Goal: Task Accomplishment & Management: Manage account settings

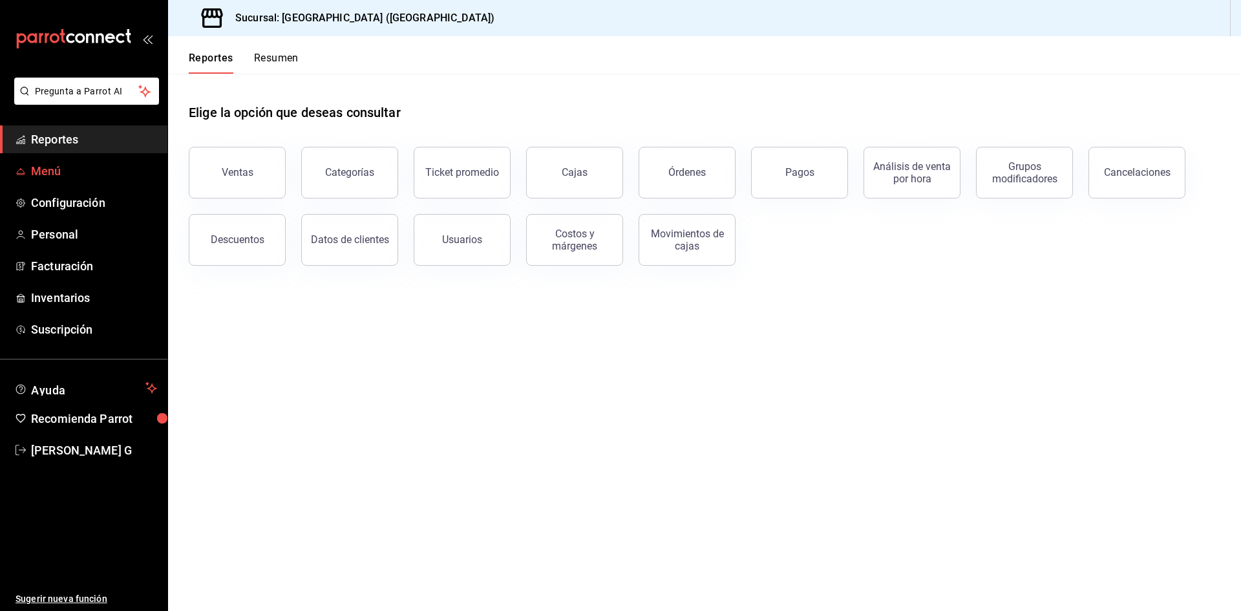
click at [59, 162] on link "Menú" at bounding box center [83, 171] width 167 height 28
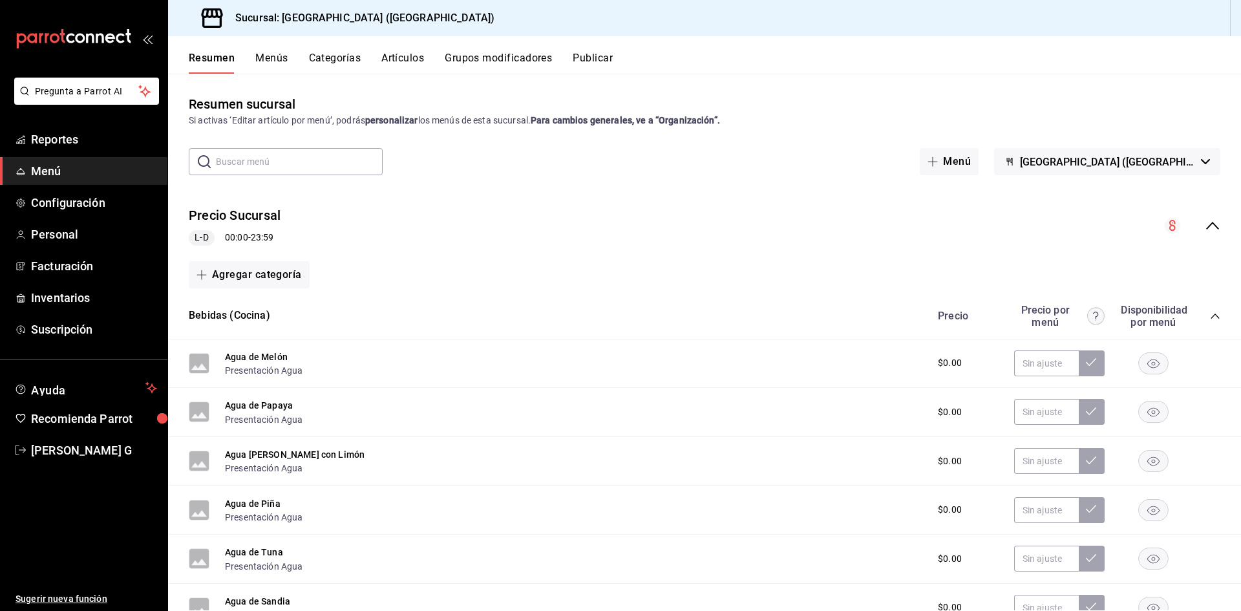
click at [395, 56] on button "Artículos" at bounding box center [402, 63] width 43 height 22
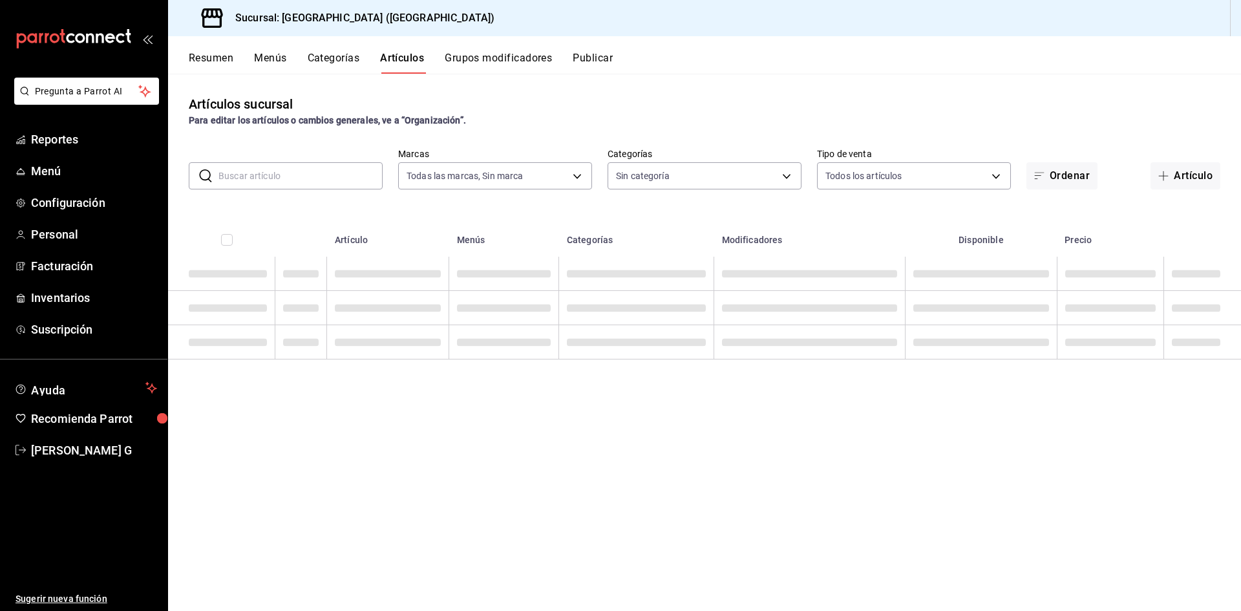
type input "c5b0ed81-af66-4c2d-afb4-f59aa1ecca2b"
click at [320, 177] on input "text" at bounding box center [300, 176] width 164 height 26
type input "8c3fc7fb-afc8-4fcf-a35f-97b25a26b173,d858cdb4-7991-4d76-a946-9f508960b44e,730af…"
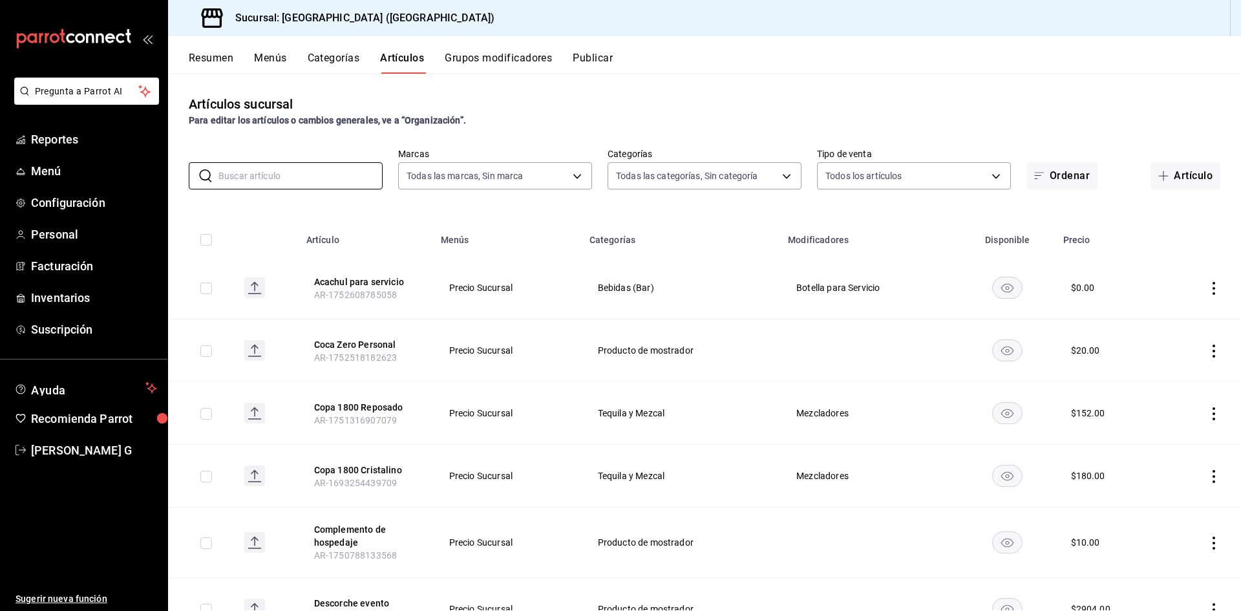
type input "LIQUI"
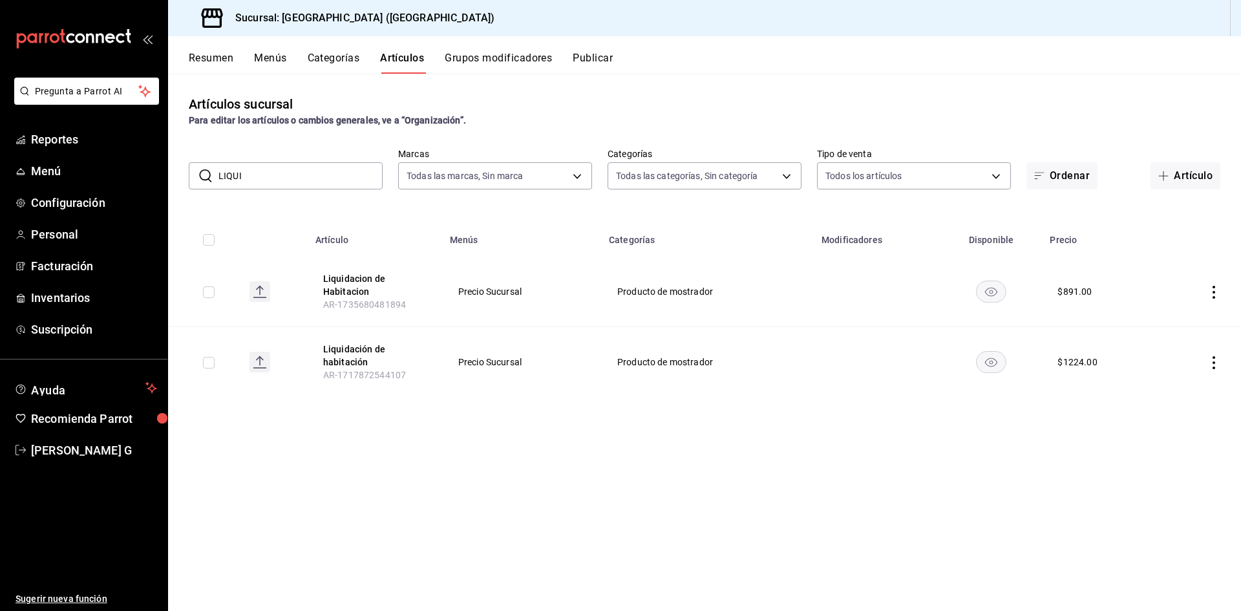
click at [1210, 289] on icon "actions" at bounding box center [1213, 292] width 13 height 13
click at [1168, 314] on li "Editar" at bounding box center [1163, 321] width 78 height 26
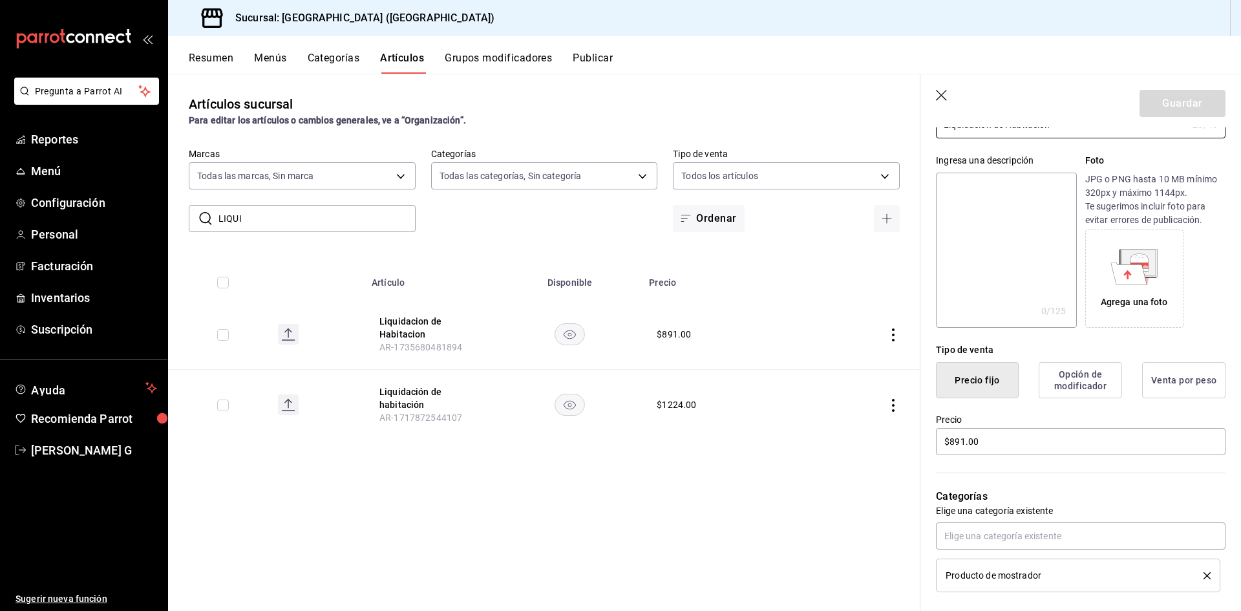
scroll to position [318, 0]
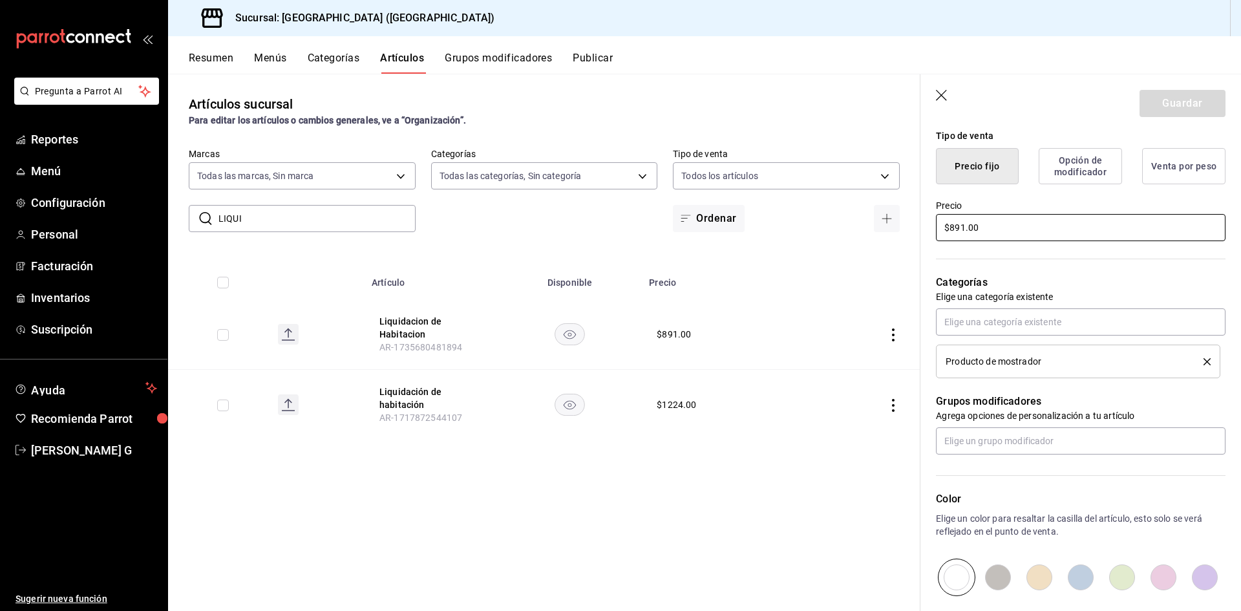
click at [964, 233] on input "$891.00" at bounding box center [1080, 227] width 289 height 27
type input "$8.00"
type input "$638.00"
click at [1193, 101] on button "Guardar" at bounding box center [1182, 103] width 86 height 27
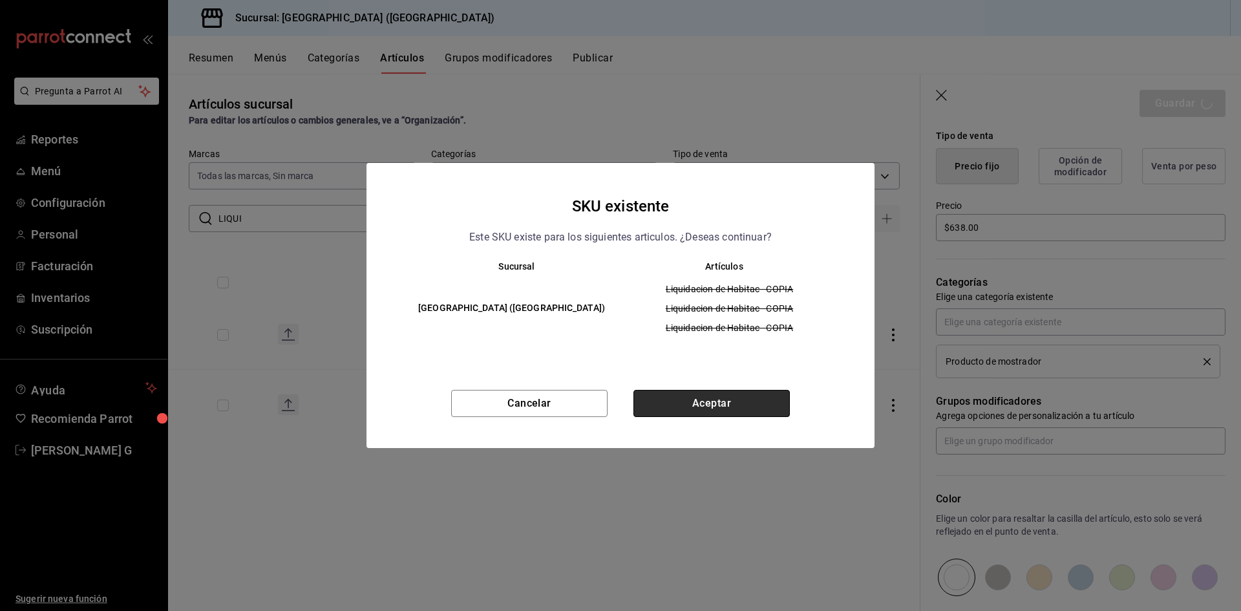
click at [689, 408] on button "Aceptar" at bounding box center [711, 403] width 156 height 27
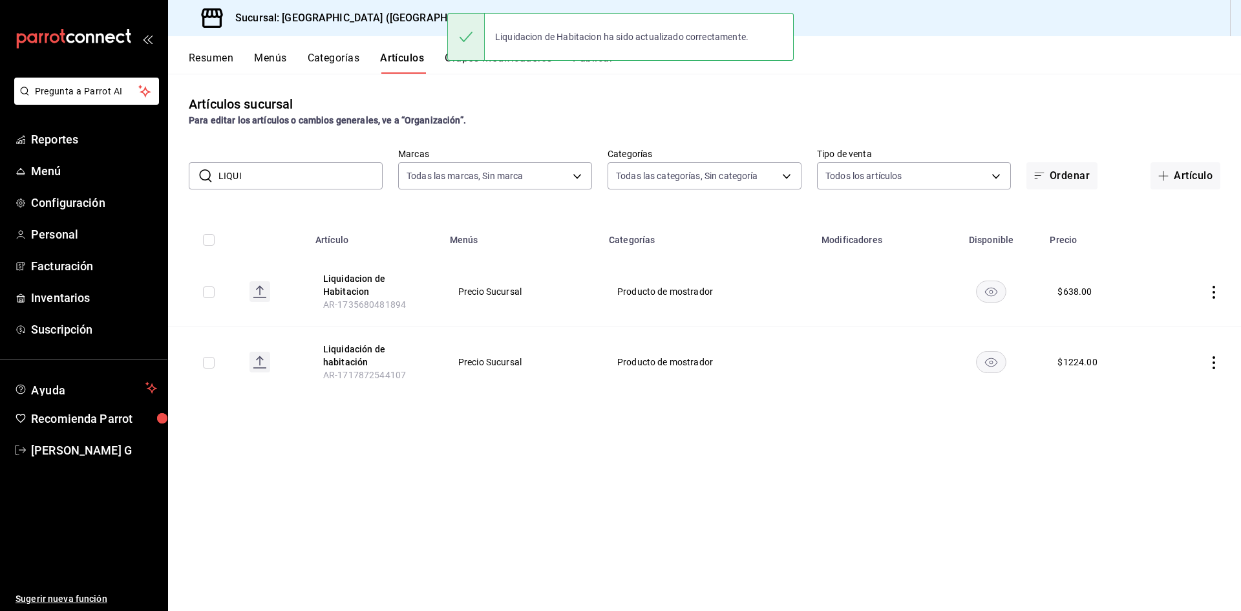
click at [611, 67] on button "Publicar" at bounding box center [592, 63] width 40 height 22
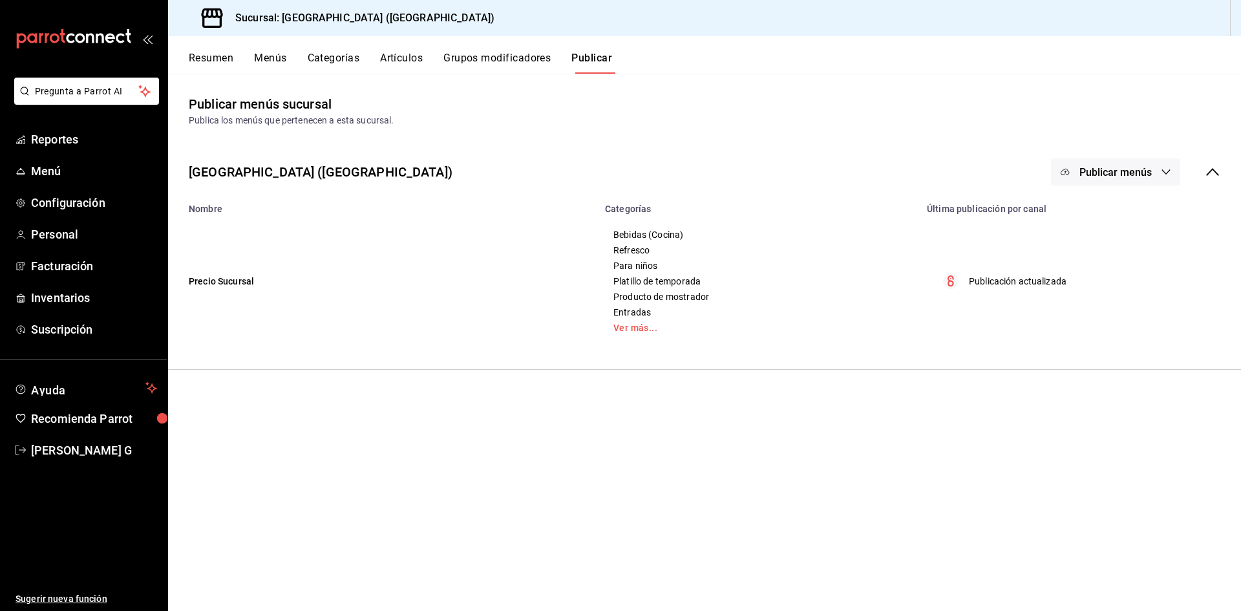
click at [1129, 171] on span "Publicar menús" at bounding box center [1115, 172] width 72 height 12
click at [1120, 216] on span "Punto de venta" at bounding box center [1134, 214] width 62 height 14
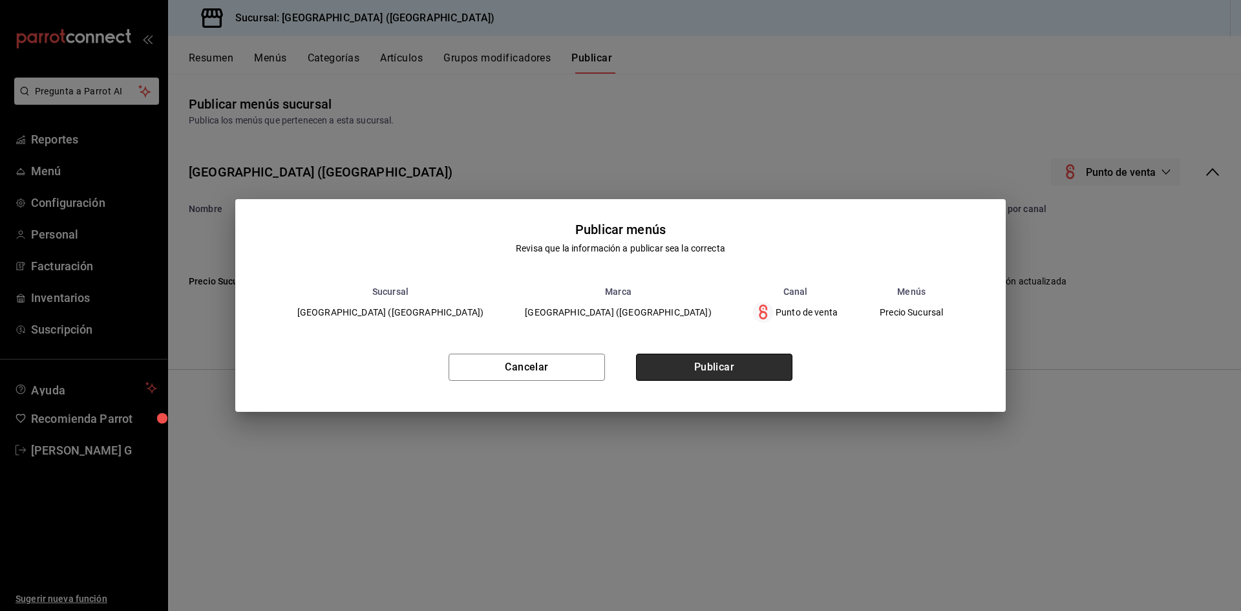
click at [698, 378] on button "Publicar" at bounding box center [714, 366] width 156 height 27
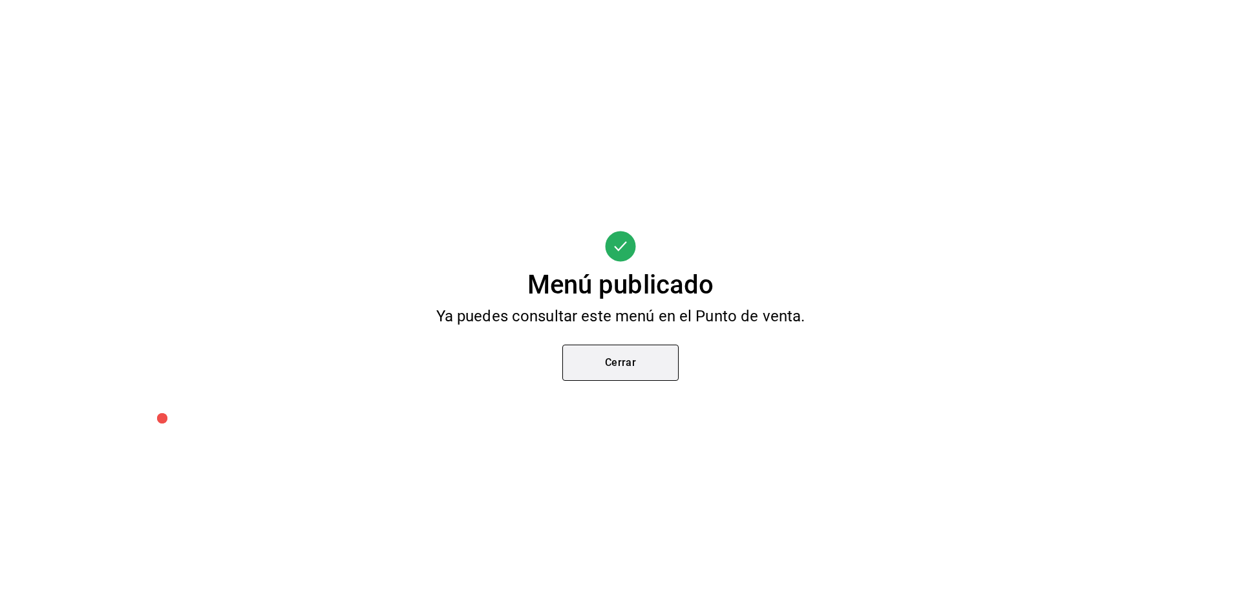
click at [665, 375] on button "Cerrar" at bounding box center [620, 362] width 116 height 36
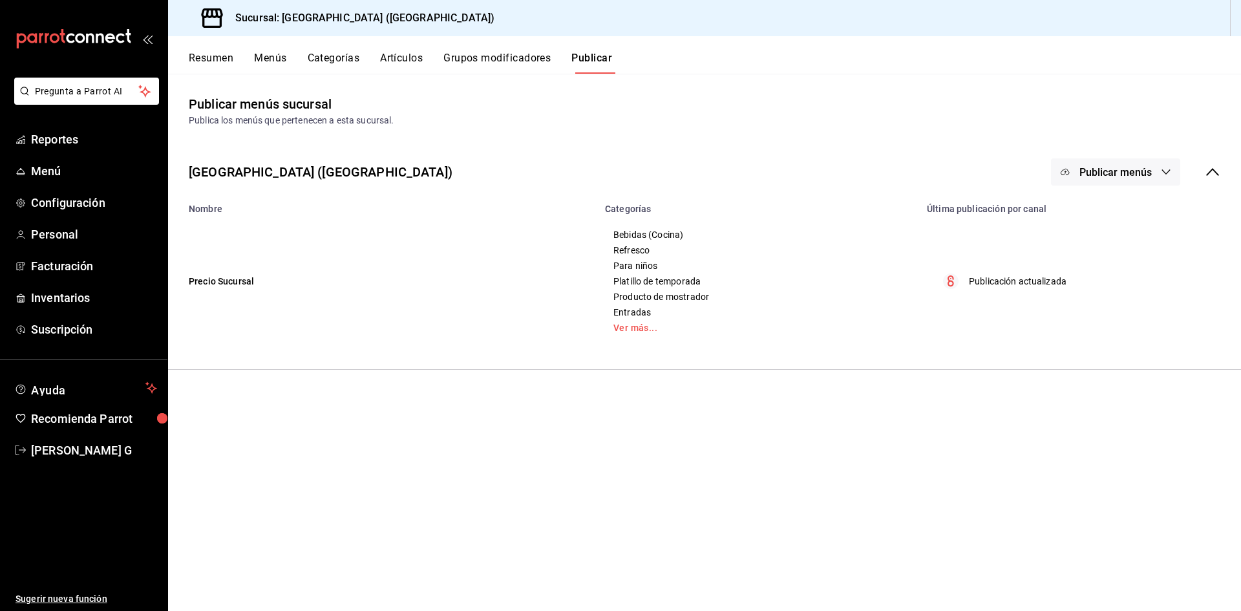
click at [404, 57] on button "Artículos" at bounding box center [401, 63] width 43 height 22
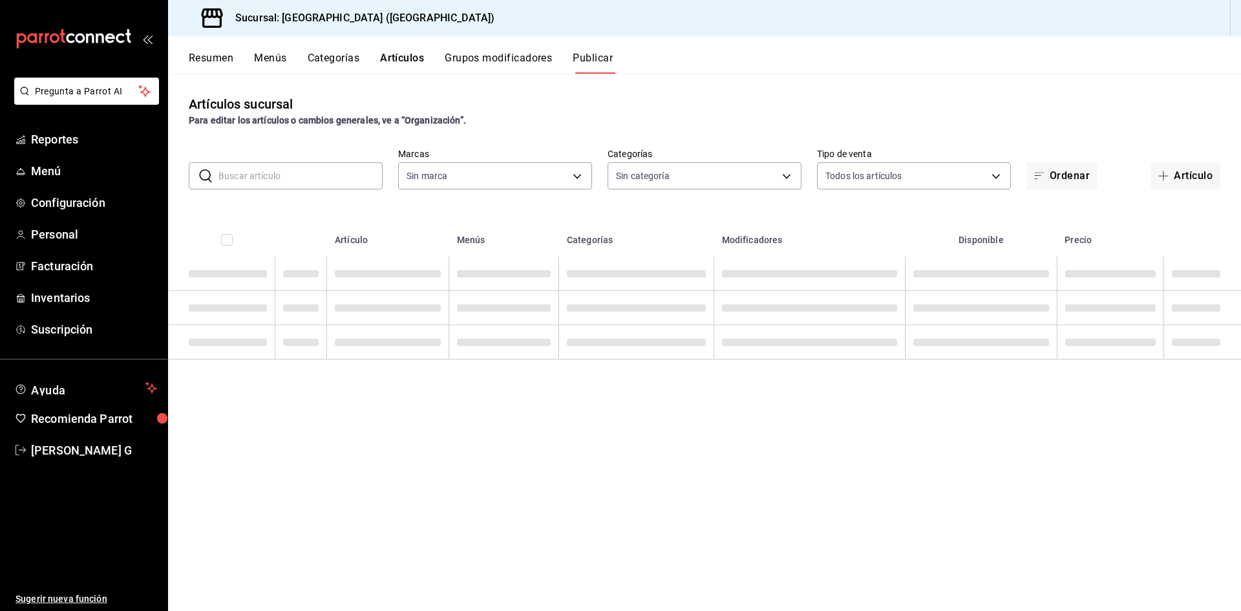
type input "c5b0ed81-af66-4c2d-afb4-f59aa1ecca2b"
type input "8c3fc7fb-afc8-4fcf-a35f-97b25a26b173,d858cdb4-7991-4d76-a946-9f508960b44e,730af…"
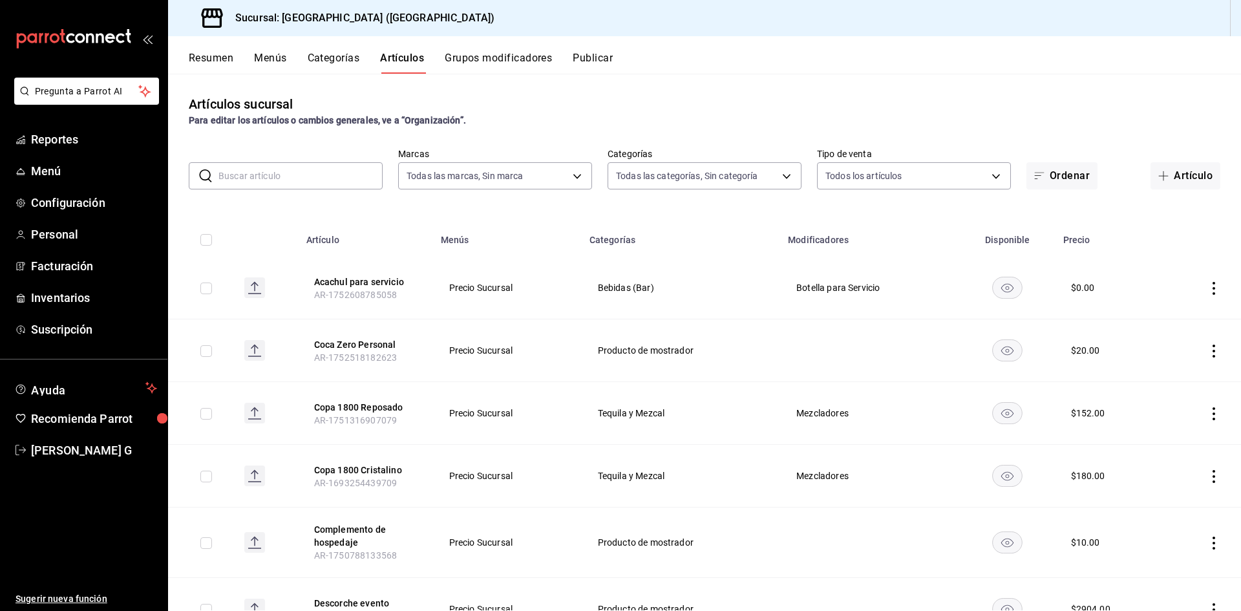
click at [311, 171] on input "text" at bounding box center [300, 176] width 164 height 26
type input "LIQUI"
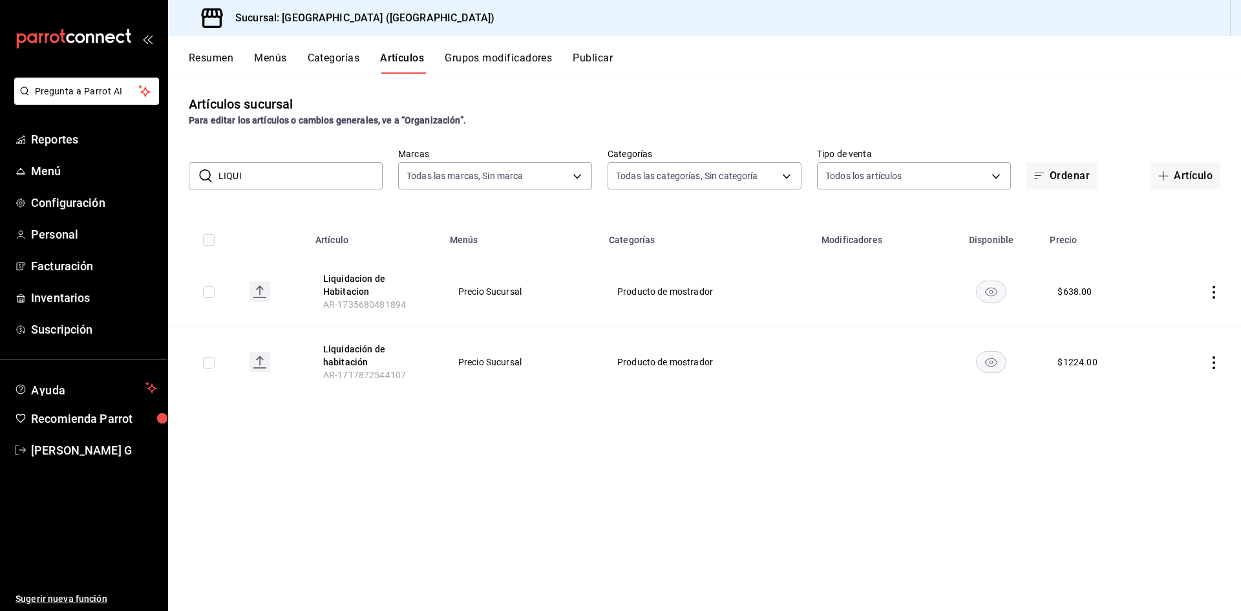
click at [605, 58] on button "Publicar" at bounding box center [592, 63] width 40 height 22
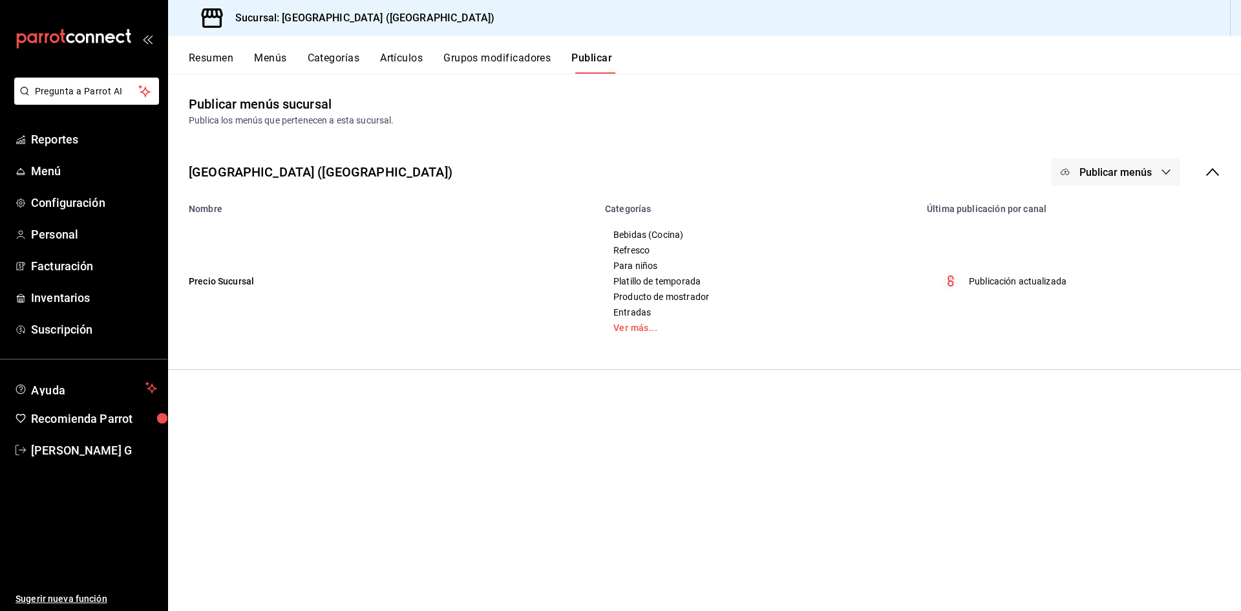
drag, startPoint x: 1087, startPoint y: 179, endPoint x: 1074, endPoint y: 196, distance: 20.8
click at [1087, 180] on button "Publicar menús" at bounding box center [1115, 171] width 129 height 27
click at [1093, 216] on div at bounding box center [1085, 214] width 36 height 21
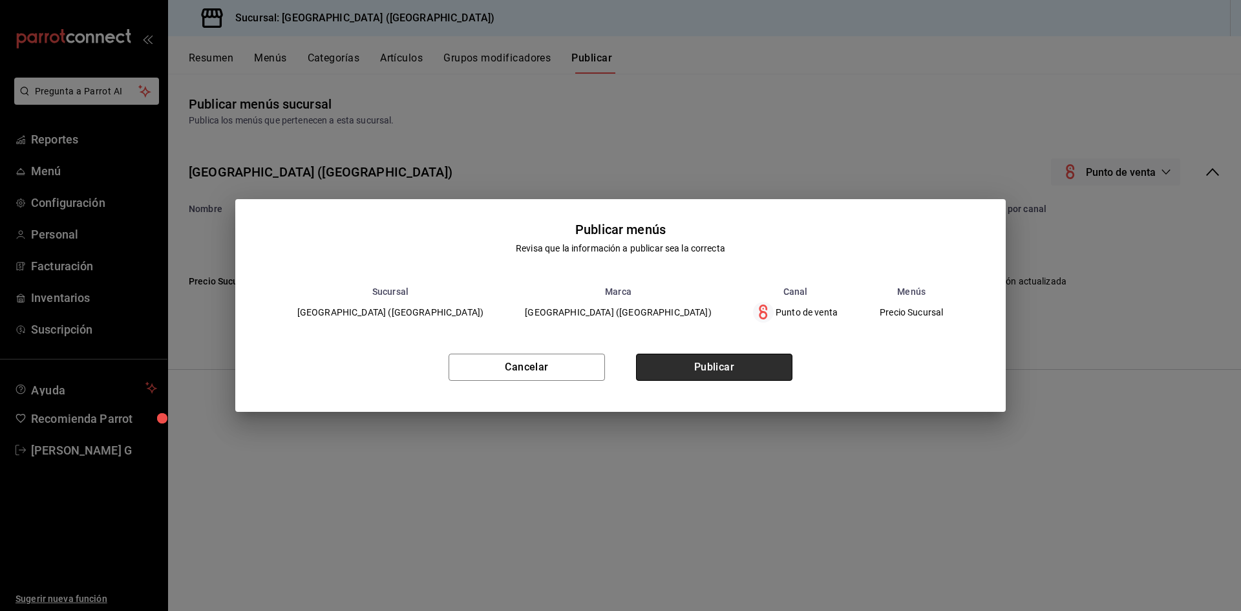
click at [654, 370] on button "Publicar" at bounding box center [714, 366] width 156 height 27
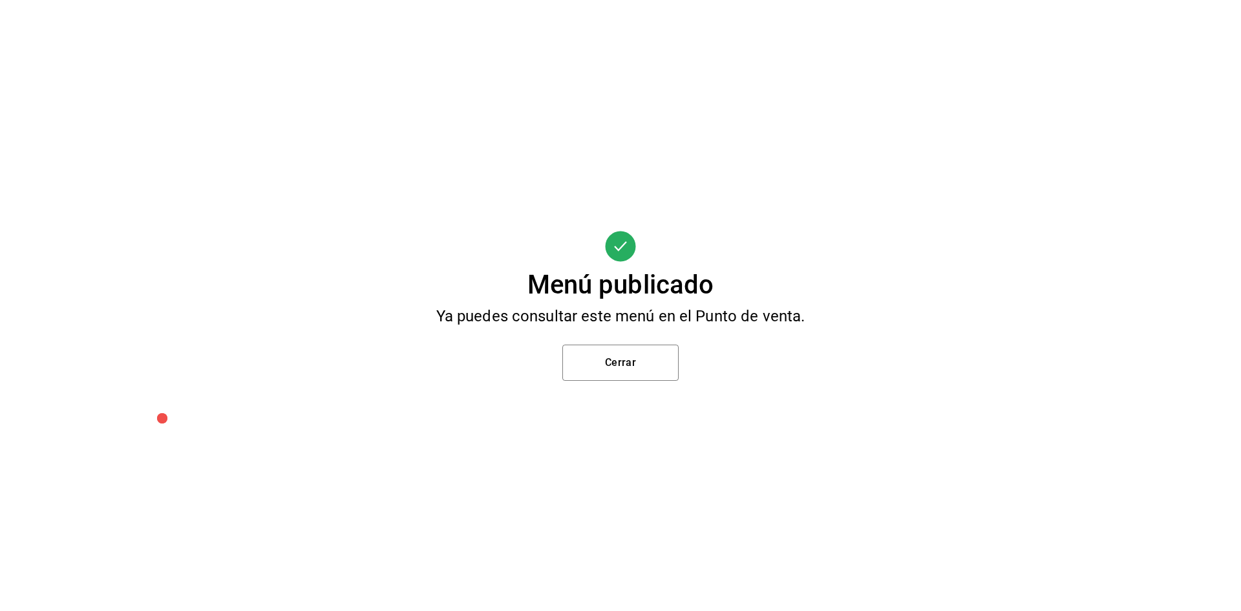
click at [633, 388] on div "Menú publicado Ya puedes consultar este menú en el Punto de venta. Cerrar" at bounding box center [620, 305] width 1241 height 611
click at [642, 357] on button "Cerrar" at bounding box center [620, 362] width 116 height 36
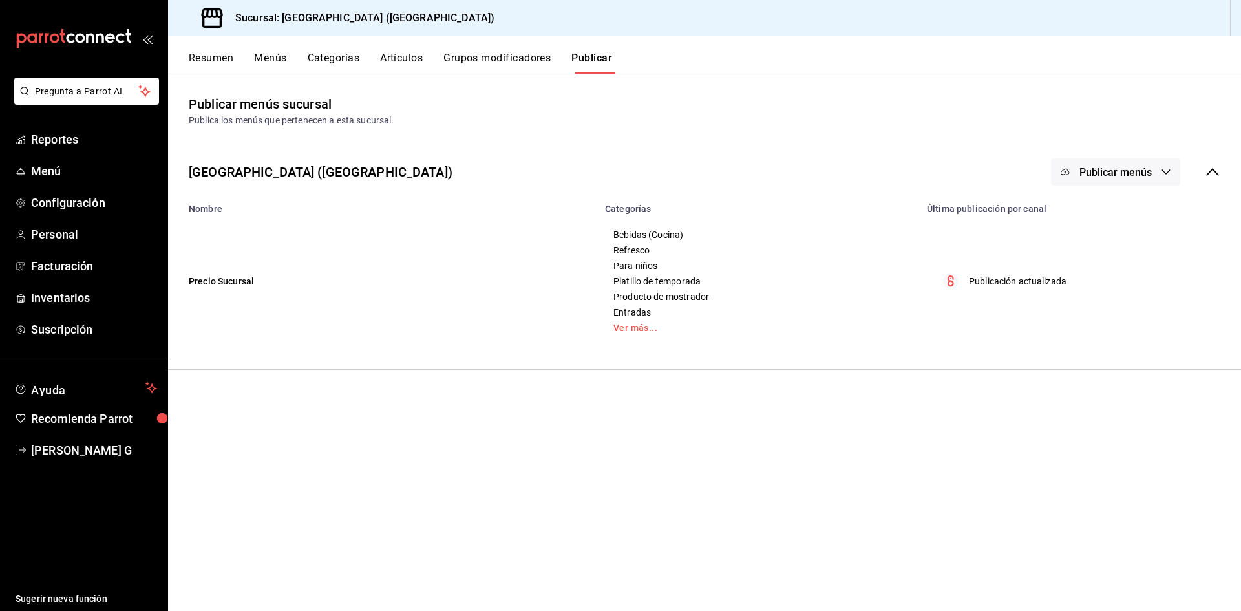
click at [412, 57] on button "Artículos" at bounding box center [401, 63] width 43 height 22
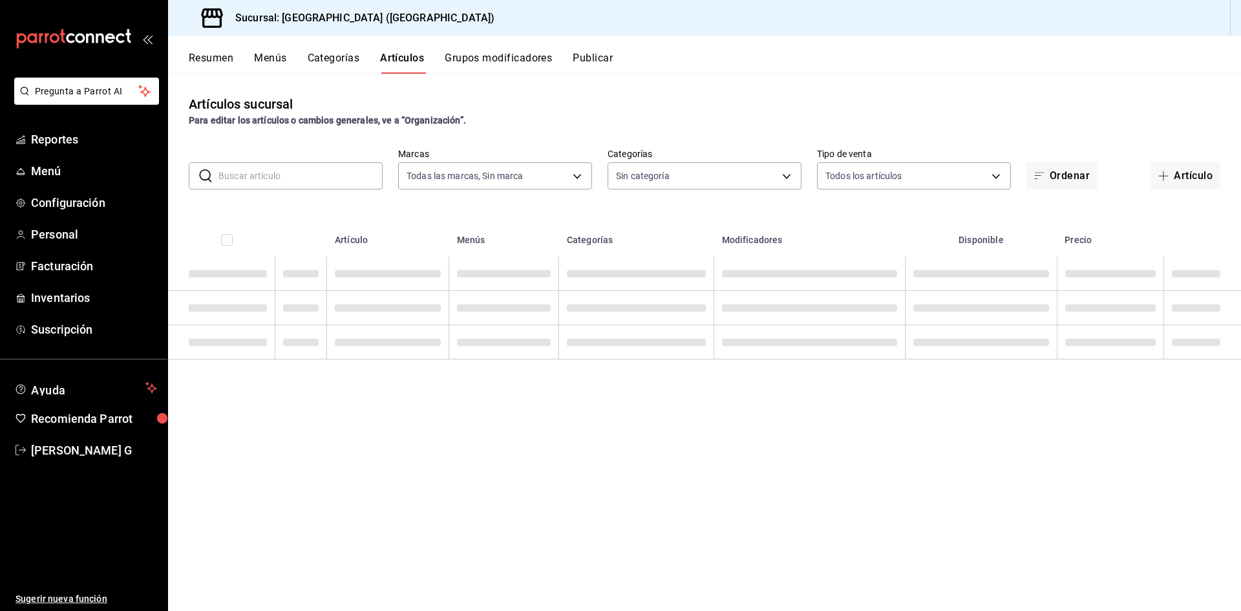
type input "c5b0ed81-af66-4c2d-afb4-f59aa1ecca2b"
click at [299, 162] on div "​ ​ Marcas Todas las marcas, Sin marca c5b0ed81-af66-4c2d-afb4-f59aa1ecca2b Cat…" at bounding box center [704, 168] width 1073 height 41
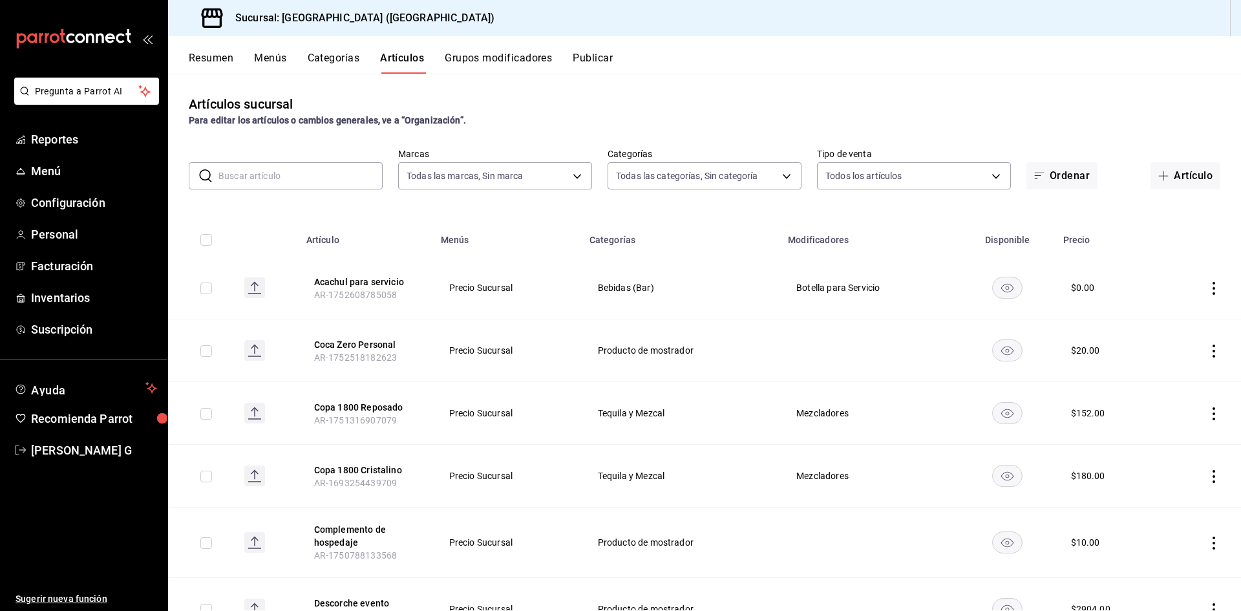
type input "8c3fc7fb-afc8-4fcf-a35f-97b25a26b173,d858cdb4-7991-4d76-a946-9f508960b44e,730af…"
click at [296, 171] on input "text" at bounding box center [300, 176] width 164 height 26
type input "LIQUI"
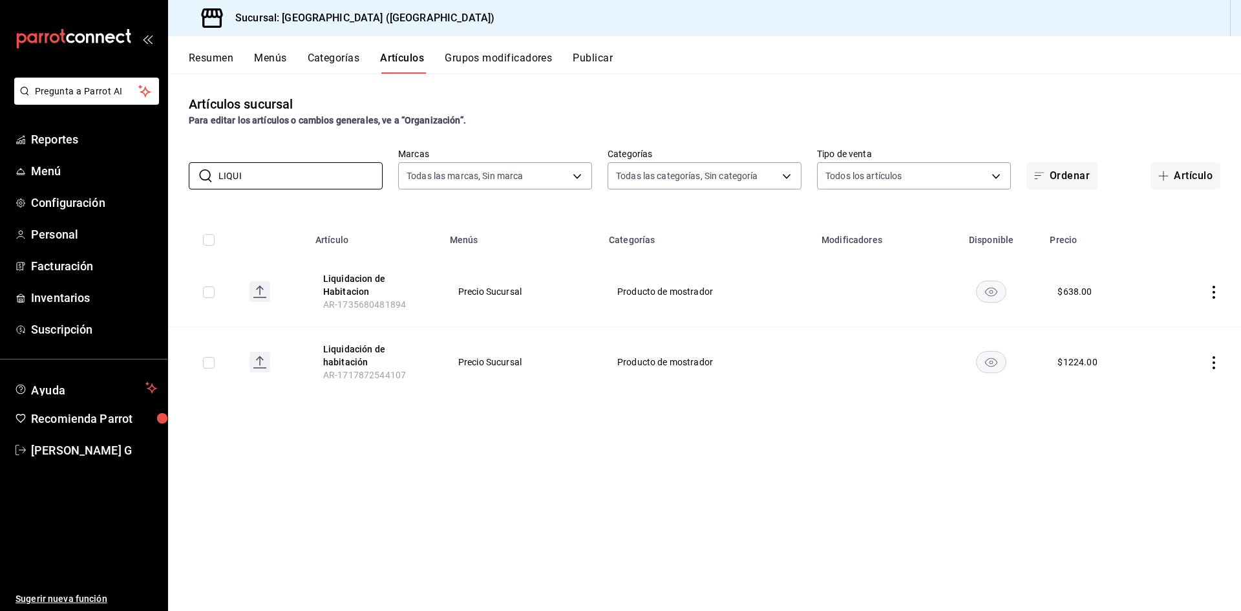
click at [1211, 361] on icon "actions" at bounding box center [1213, 362] width 13 height 13
click at [1144, 388] on icon at bounding box center [1143, 392] width 16 height 16
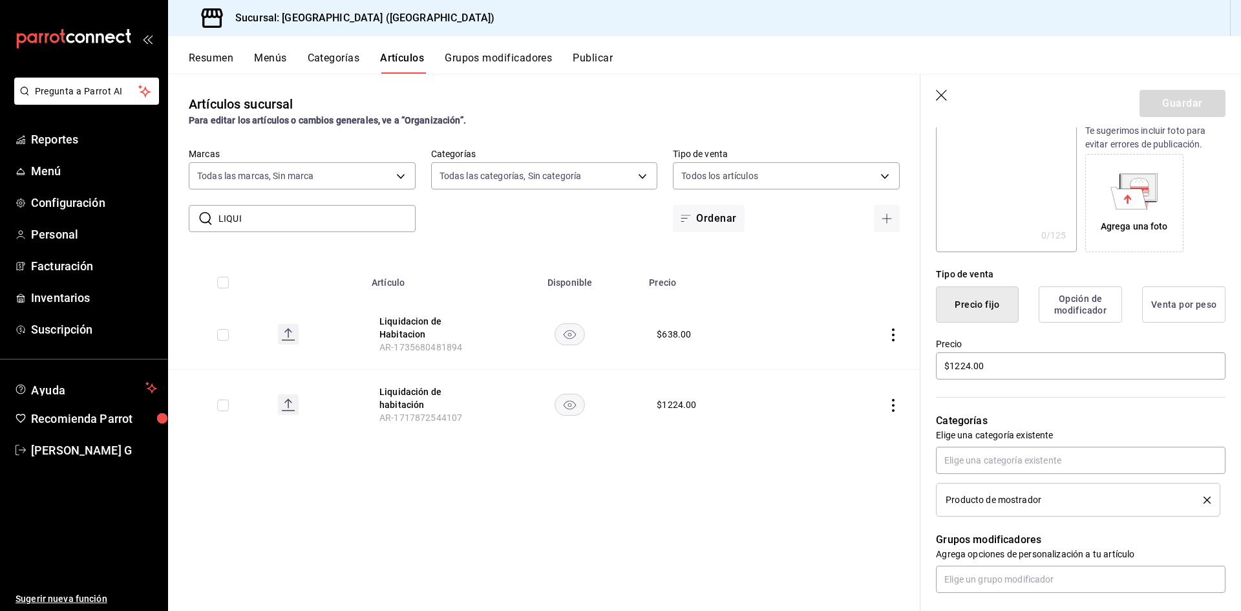
scroll to position [194, 0]
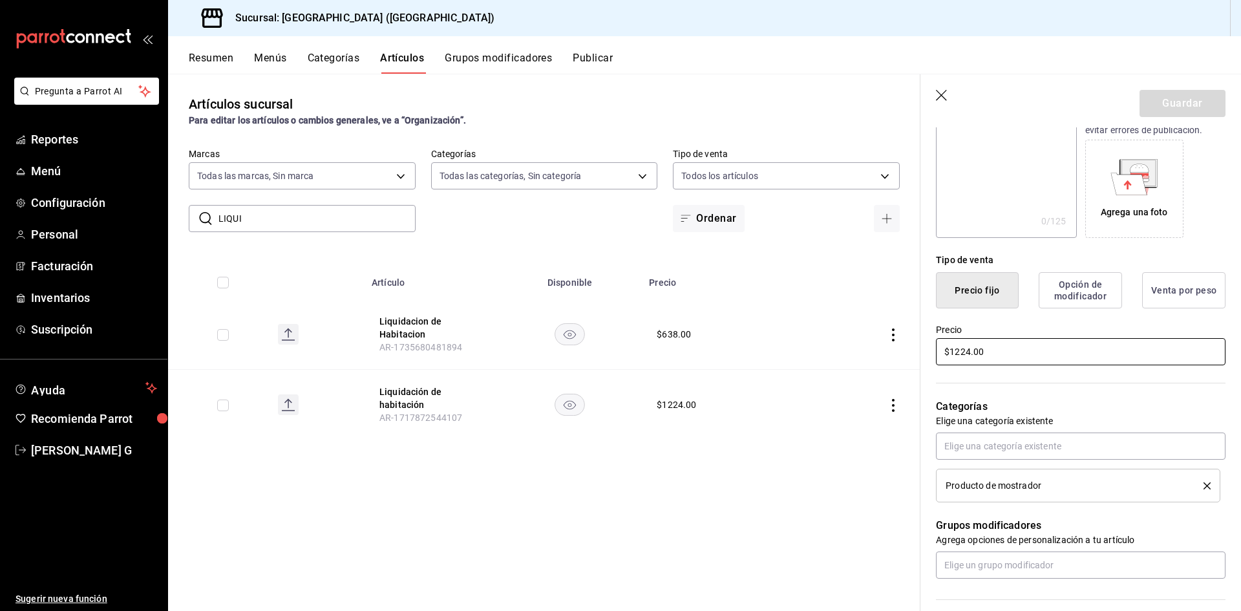
click at [968, 355] on input "$1224.00" at bounding box center [1080, 351] width 289 height 27
type input "$1.00"
type input "$8325.50"
click at [1168, 94] on button "Guardar" at bounding box center [1182, 103] width 86 height 27
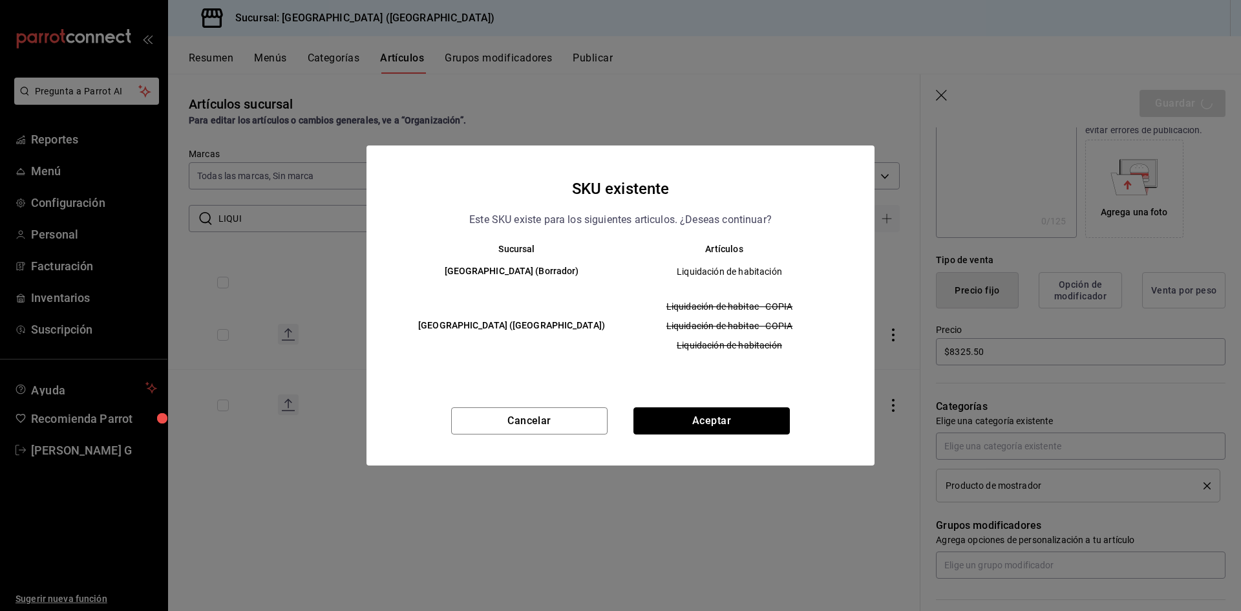
click at [731, 431] on button "Aceptar" at bounding box center [711, 420] width 156 height 27
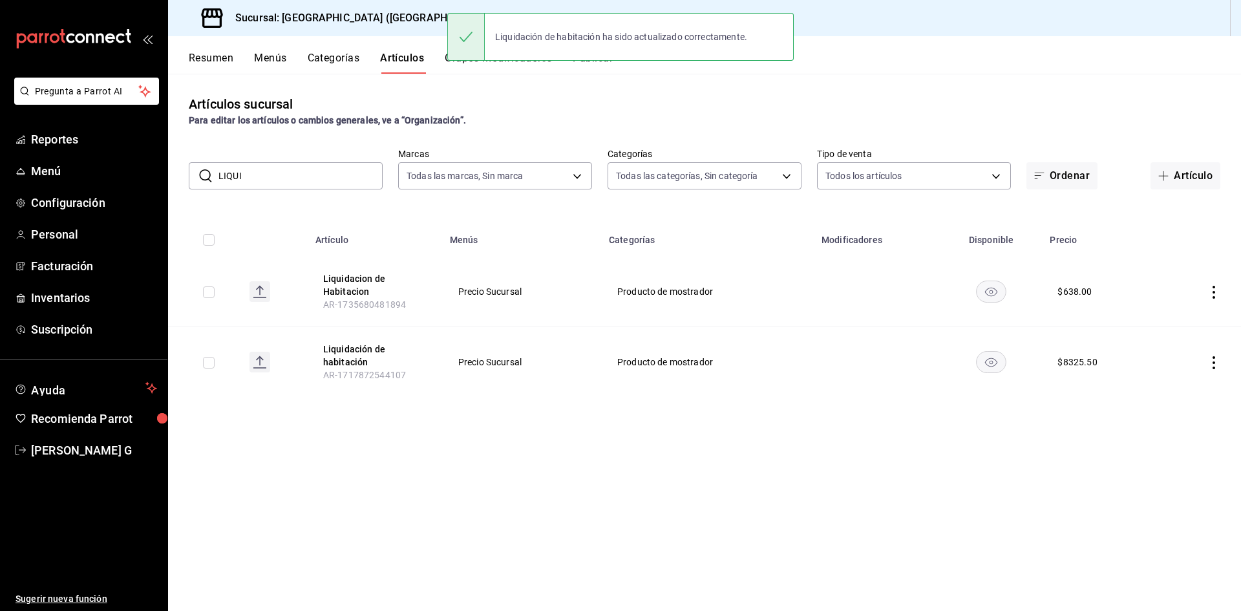
click at [609, 71] on button "Publicar" at bounding box center [592, 63] width 40 height 22
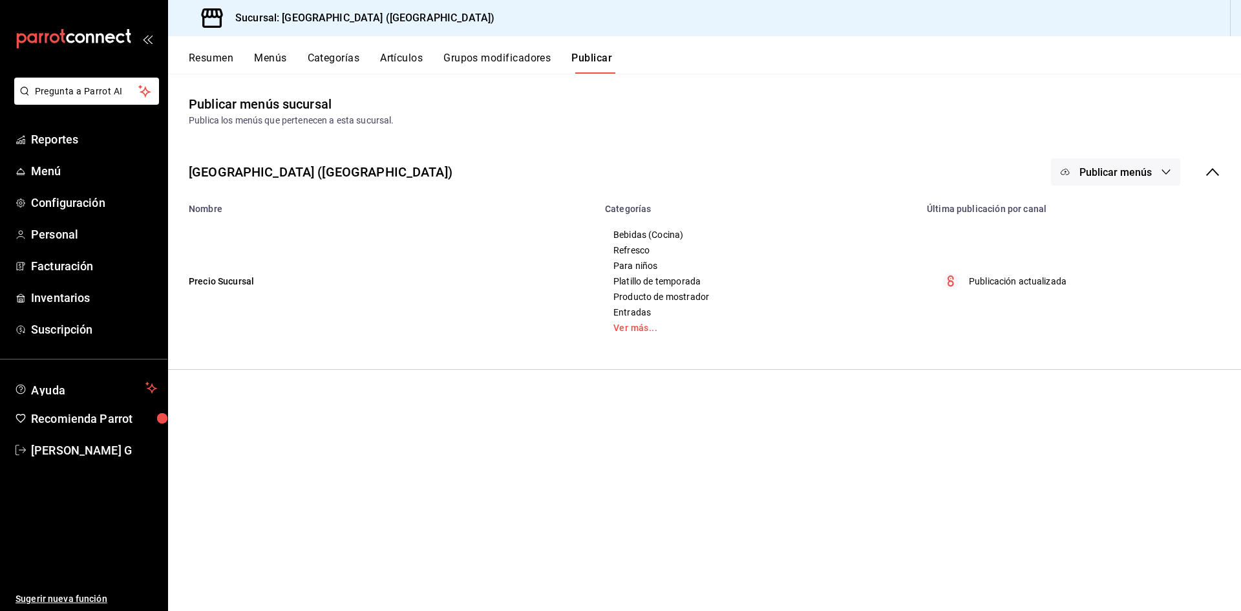
click at [1113, 178] on span "Publicar menús" at bounding box center [1115, 172] width 72 height 12
click at [1100, 221] on div at bounding box center [1085, 214] width 36 height 21
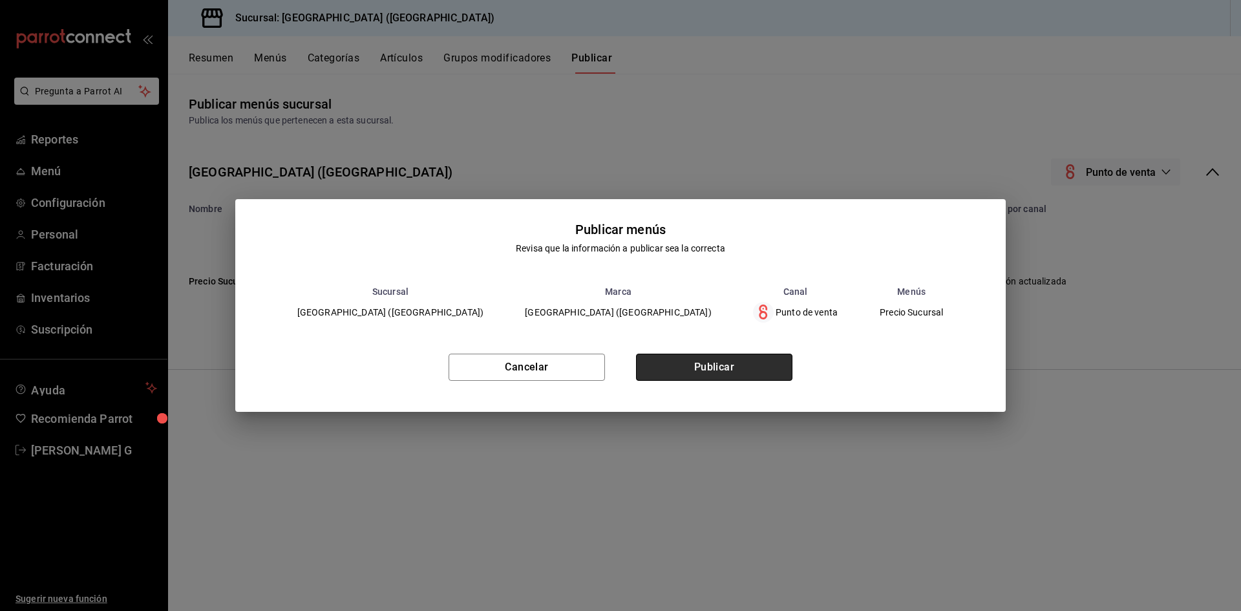
click at [730, 372] on button "Publicar" at bounding box center [714, 366] width 156 height 27
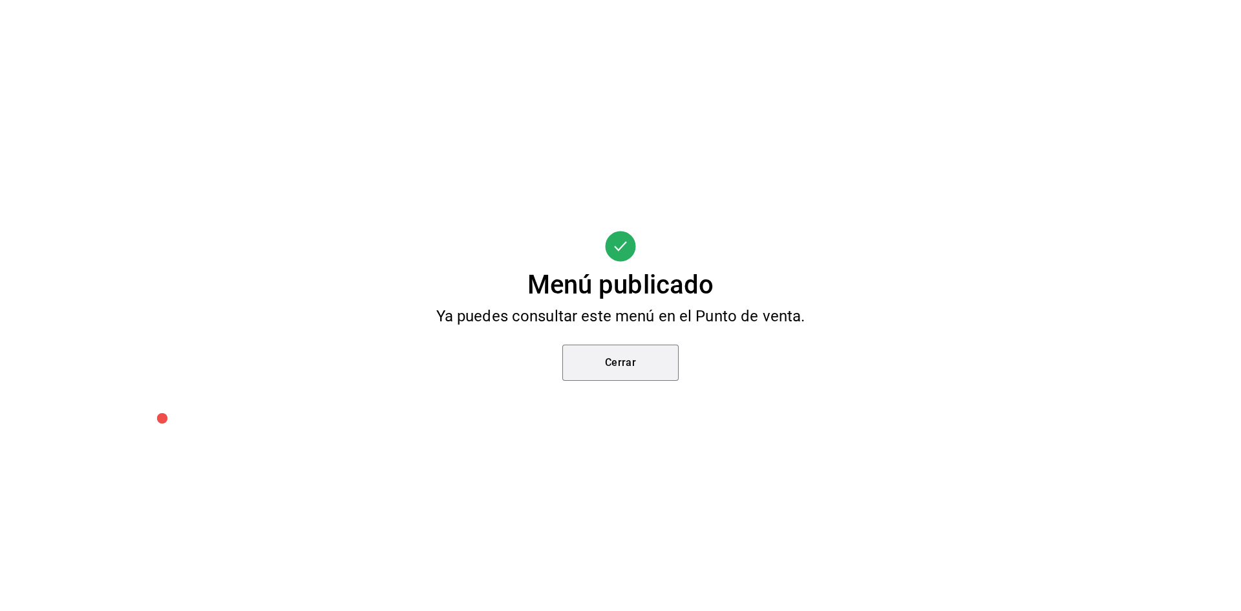
click at [614, 361] on button "Cerrar" at bounding box center [620, 362] width 116 height 36
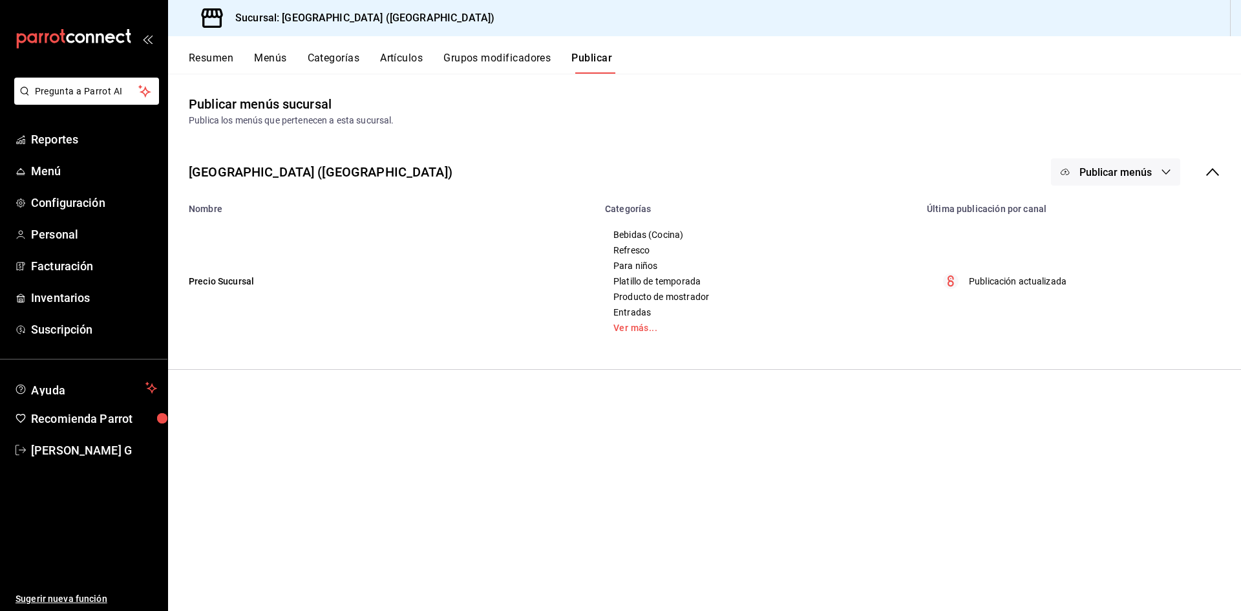
click at [400, 58] on button "Artículos" at bounding box center [401, 63] width 43 height 22
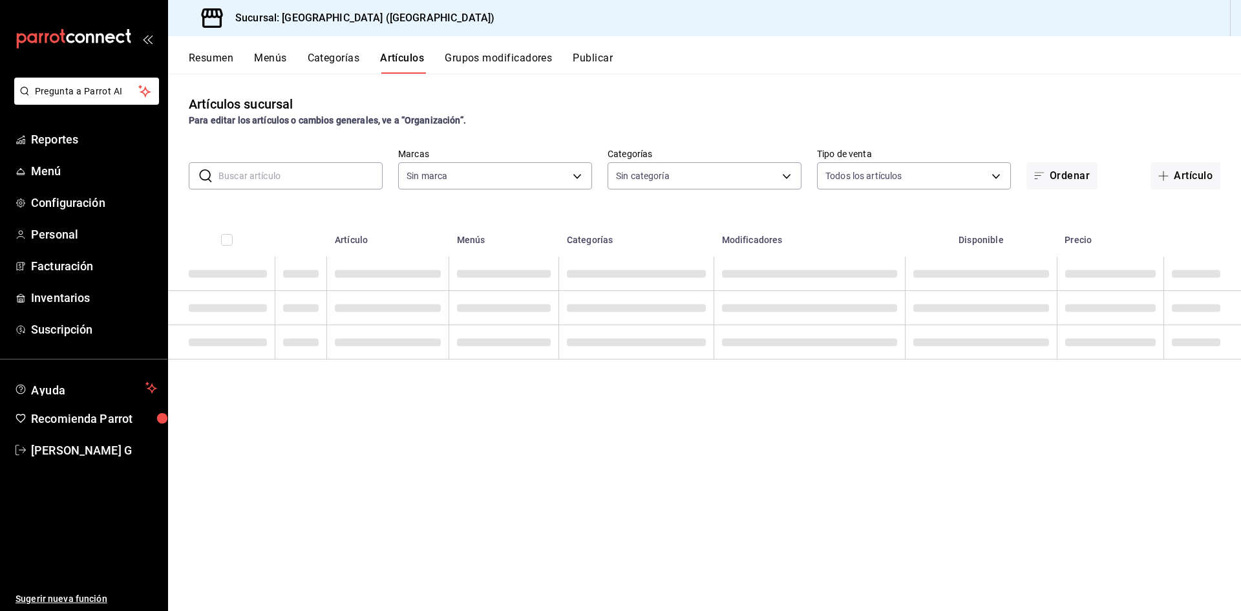
click at [300, 173] on input "text" at bounding box center [300, 176] width 164 height 26
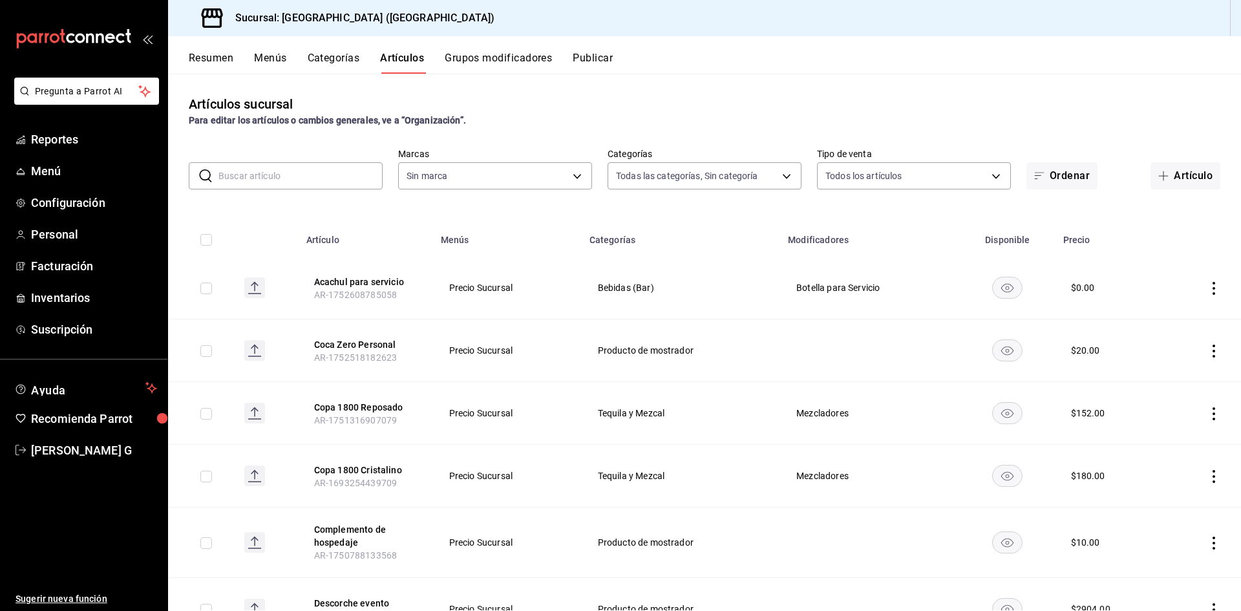
type input "8c3fc7fb-afc8-4fcf-a35f-97b25a26b173,d858cdb4-7991-4d76-a946-9f508960b44e,730af…"
type input "c5b0ed81-af66-4c2d-afb4-f59aa1ecca2b"
type input "LIQUI"
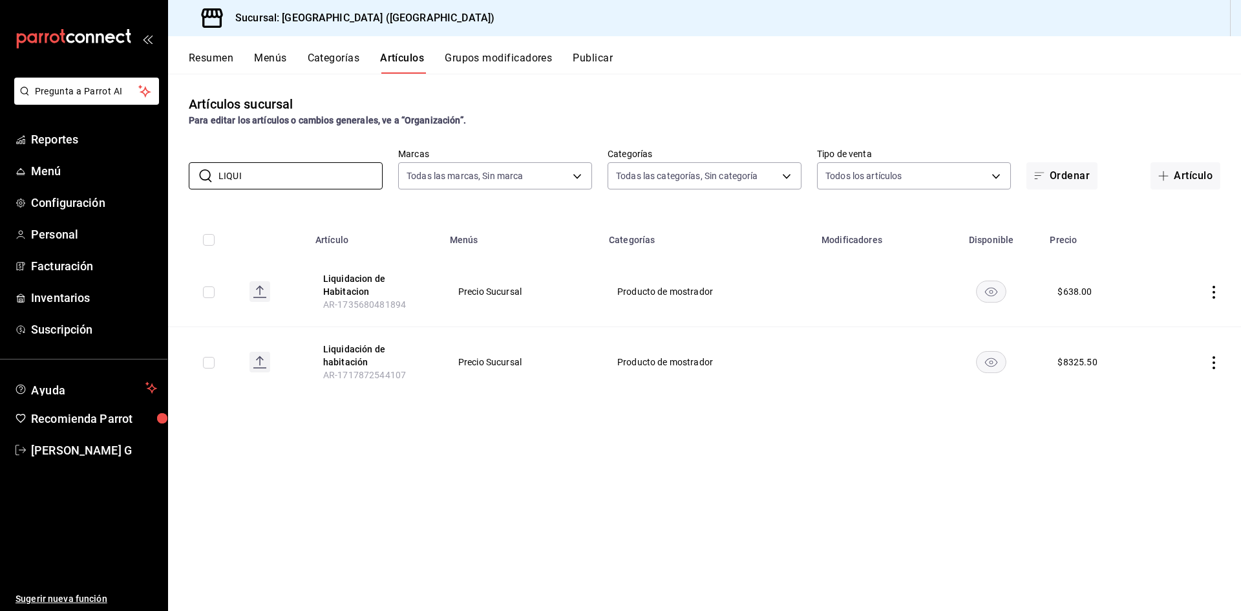
click at [611, 63] on button "Publicar" at bounding box center [592, 63] width 40 height 22
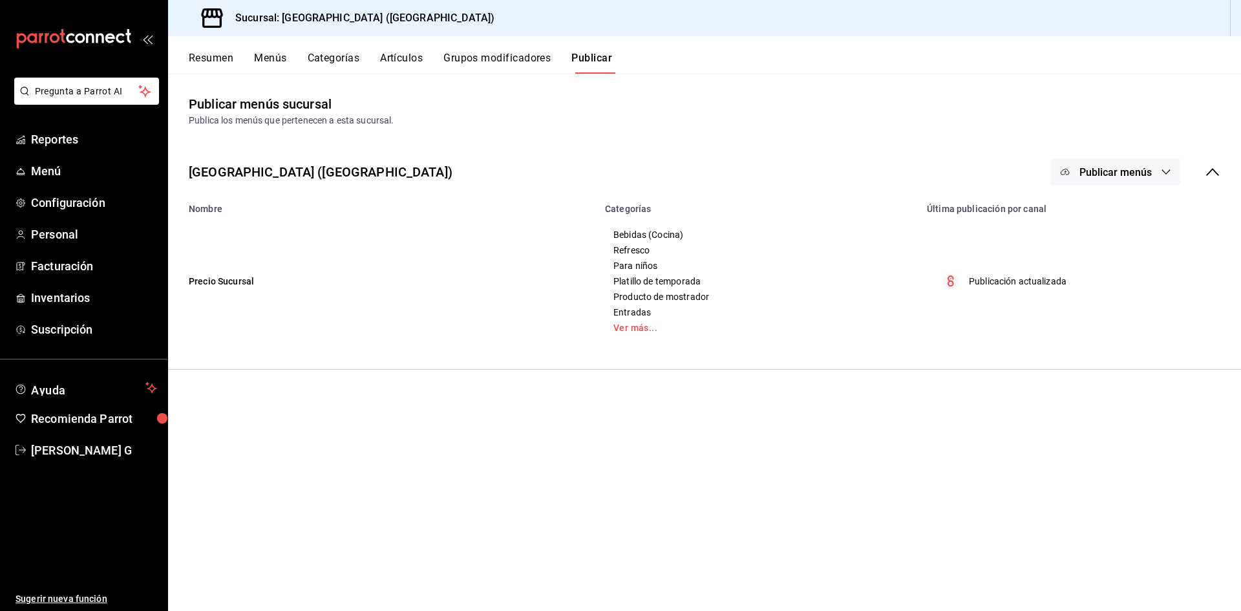
click at [1158, 180] on button "Publicar menús" at bounding box center [1115, 171] width 129 height 27
click at [1136, 215] on span "Punto de venta" at bounding box center [1134, 214] width 62 height 14
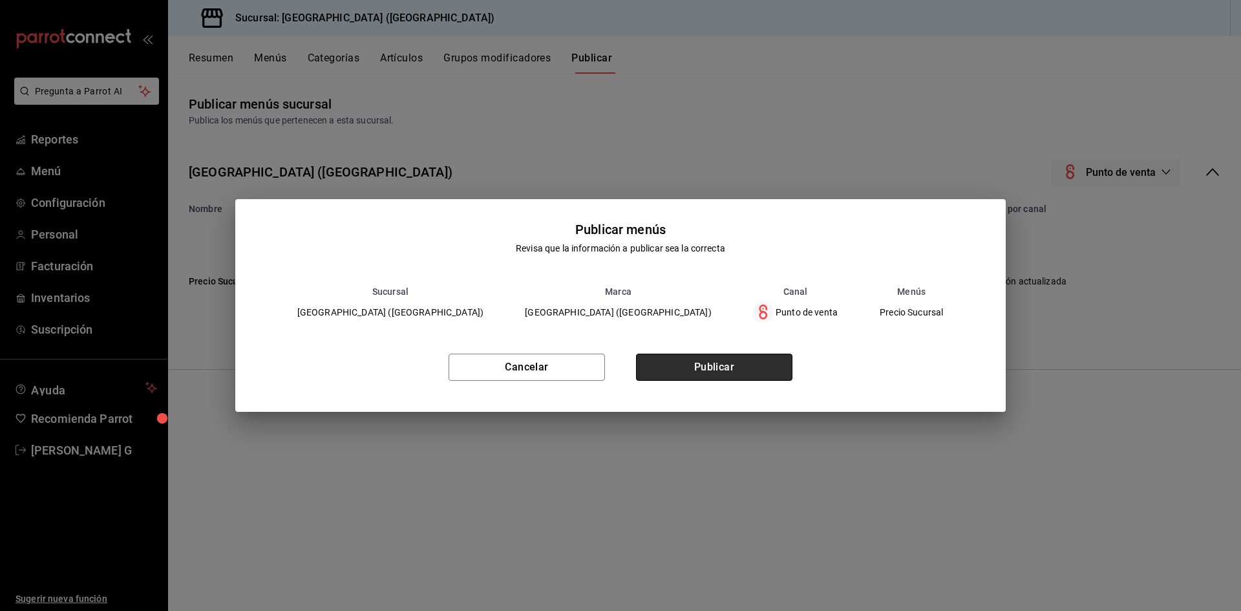
click at [755, 366] on button "Publicar" at bounding box center [714, 366] width 156 height 27
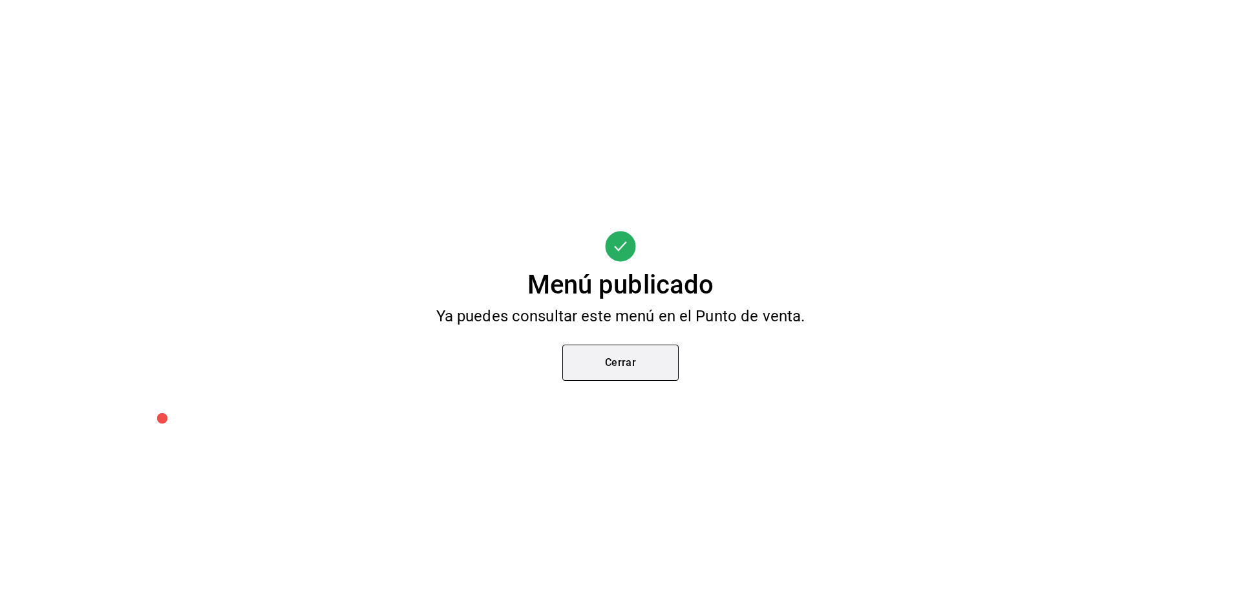
click at [611, 363] on button "Cerrar" at bounding box center [620, 362] width 116 height 36
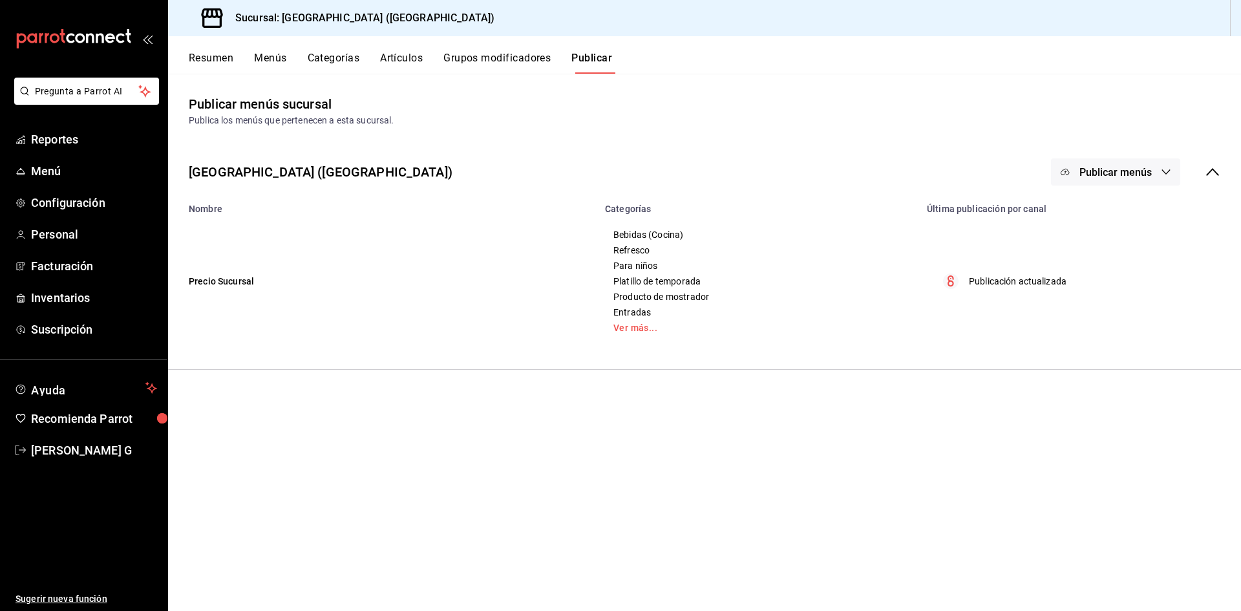
click at [384, 63] on button "Artículos" at bounding box center [401, 63] width 43 height 22
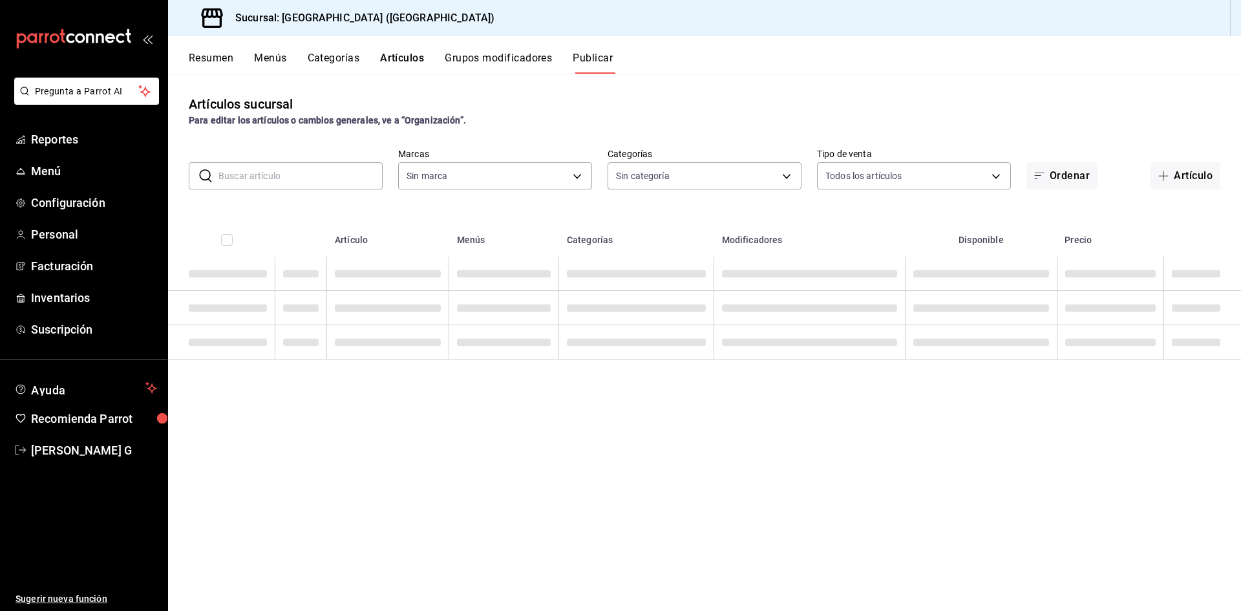
type input "c5b0ed81-af66-4c2d-afb4-f59aa1ecca2b"
type input "8c3fc7fb-afc8-4fcf-a35f-97b25a26b173,d858cdb4-7991-4d76-a946-9f508960b44e,730af…"
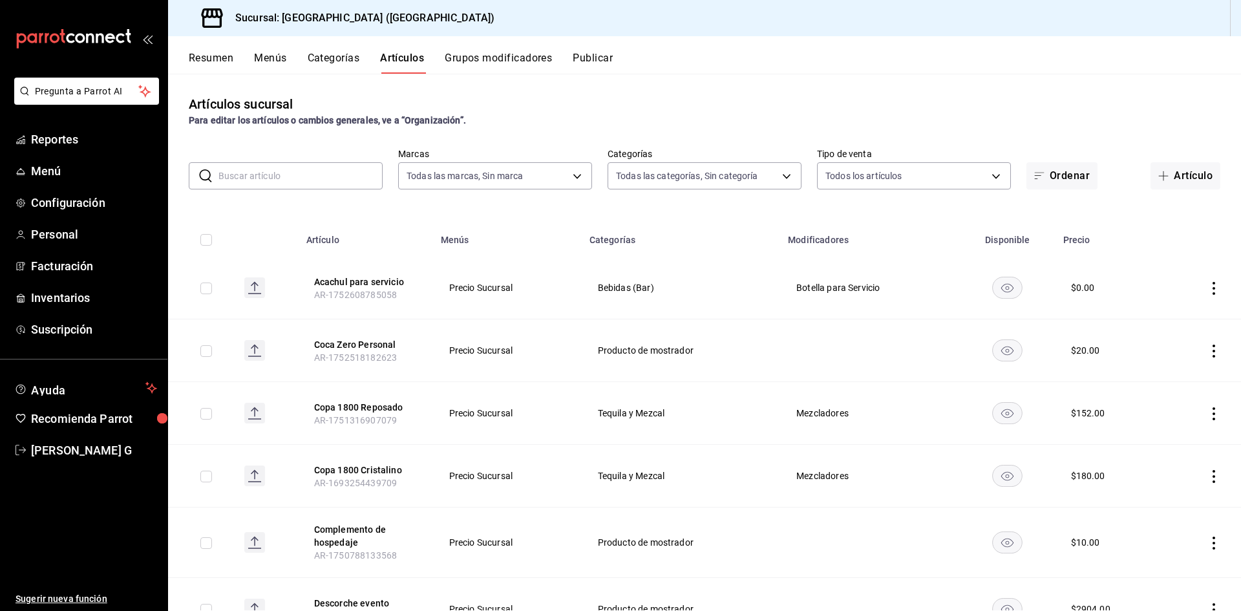
click at [313, 179] on input "text" at bounding box center [300, 176] width 164 height 26
type input "LIQUI"
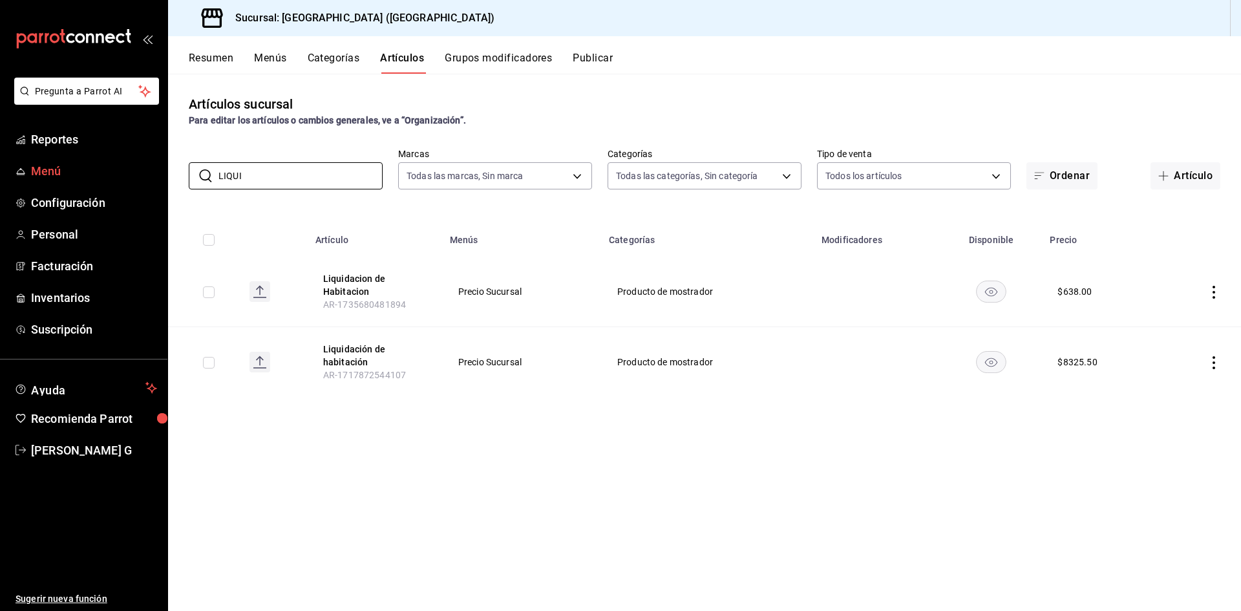
drag, startPoint x: 303, startPoint y: 180, endPoint x: 71, endPoint y: 183, distance: 232.0
click at [71, 183] on div "Pregunta a Parrot AI Reportes Menú Configuración Personal Facturación Inventari…" at bounding box center [620, 305] width 1241 height 611
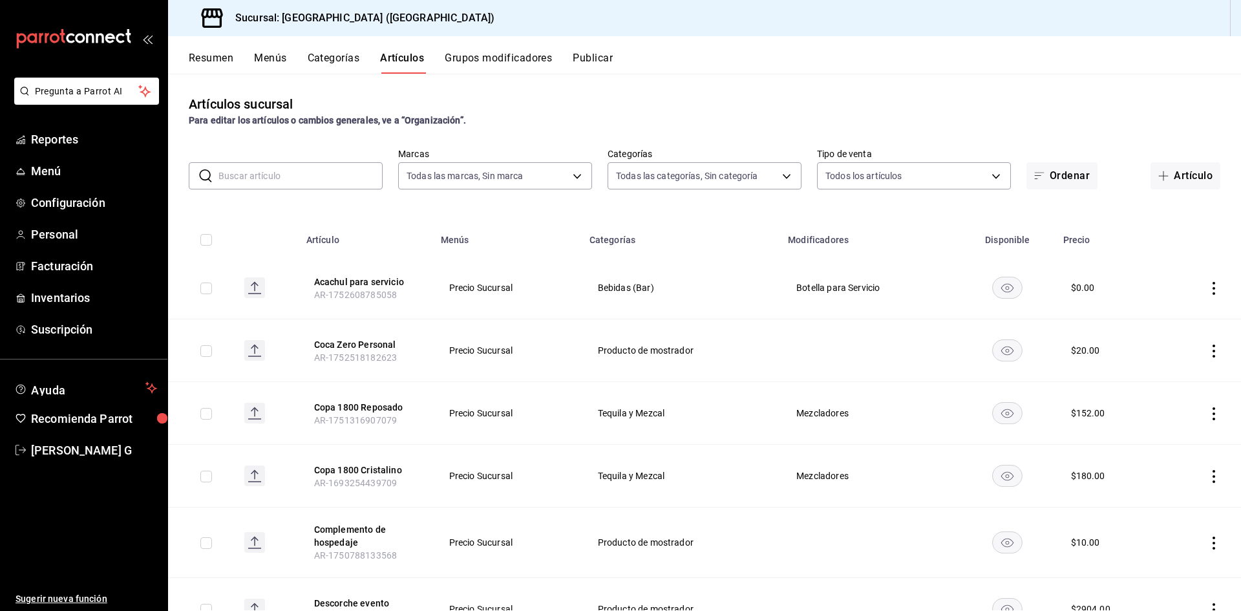
click at [598, 63] on button "Publicar" at bounding box center [592, 63] width 40 height 22
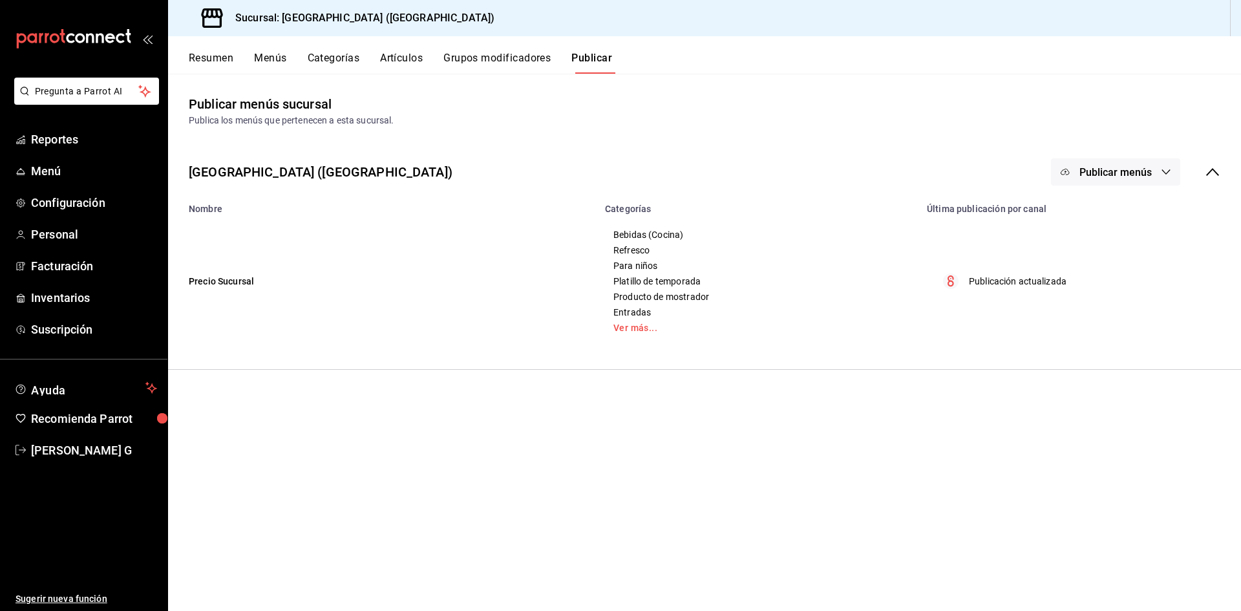
click at [401, 56] on button "Artículos" at bounding box center [401, 63] width 43 height 22
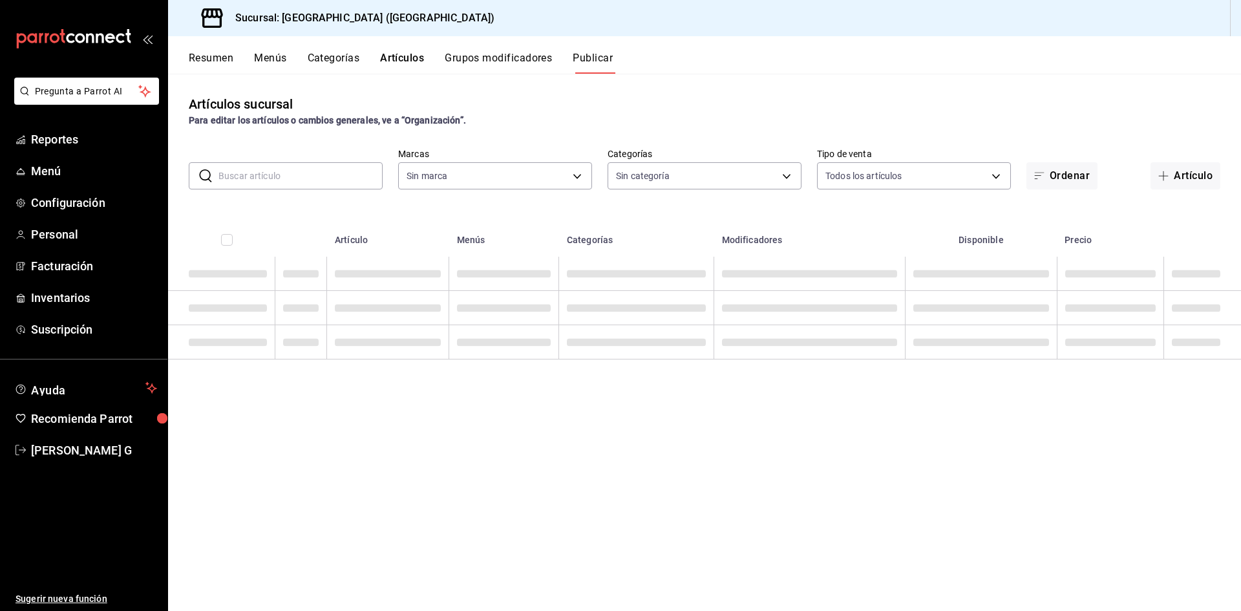
type input "c5b0ed81-af66-4c2d-afb4-f59aa1ecca2b"
type input "8c3fc7fb-afc8-4fcf-a35f-97b25a26b173,d858cdb4-7991-4d76-a946-9f508960b44e,730af…"
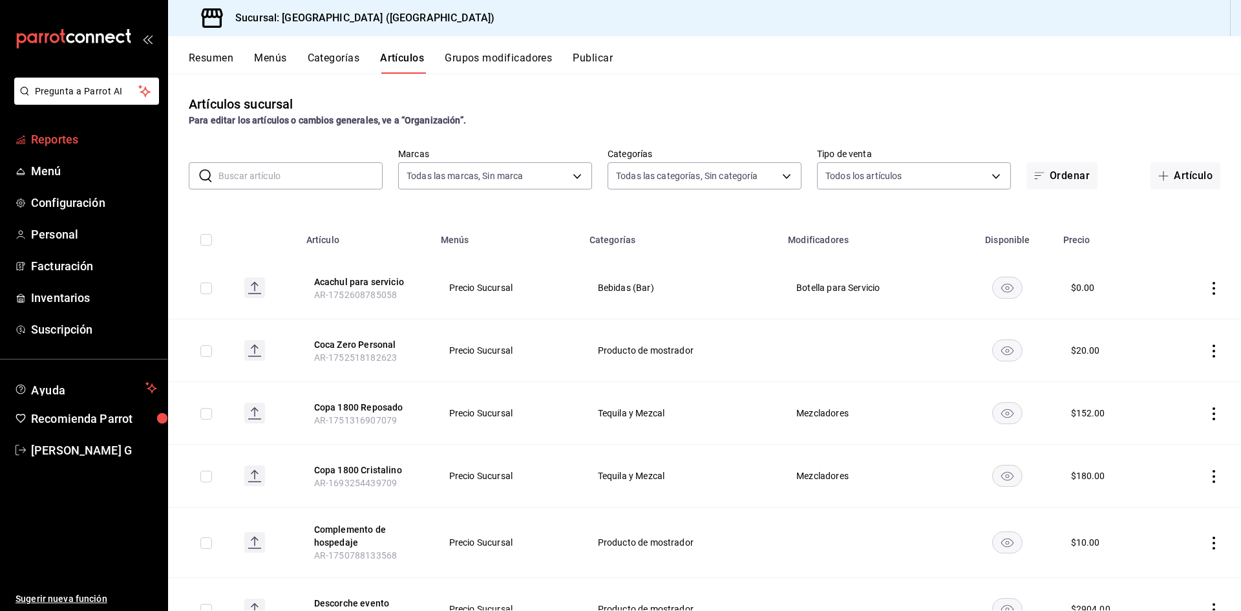
click at [92, 133] on span "Reportes" at bounding box center [94, 139] width 126 height 17
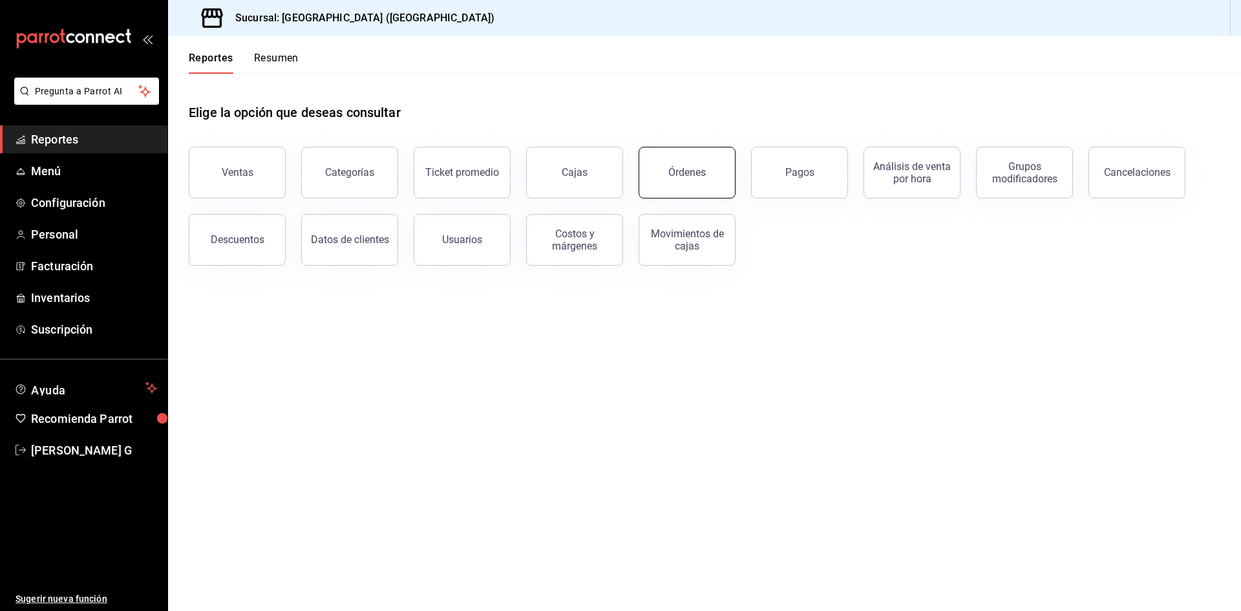
click at [680, 156] on button "Órdenes" at bounding box center [686, 173] width 97 height 52
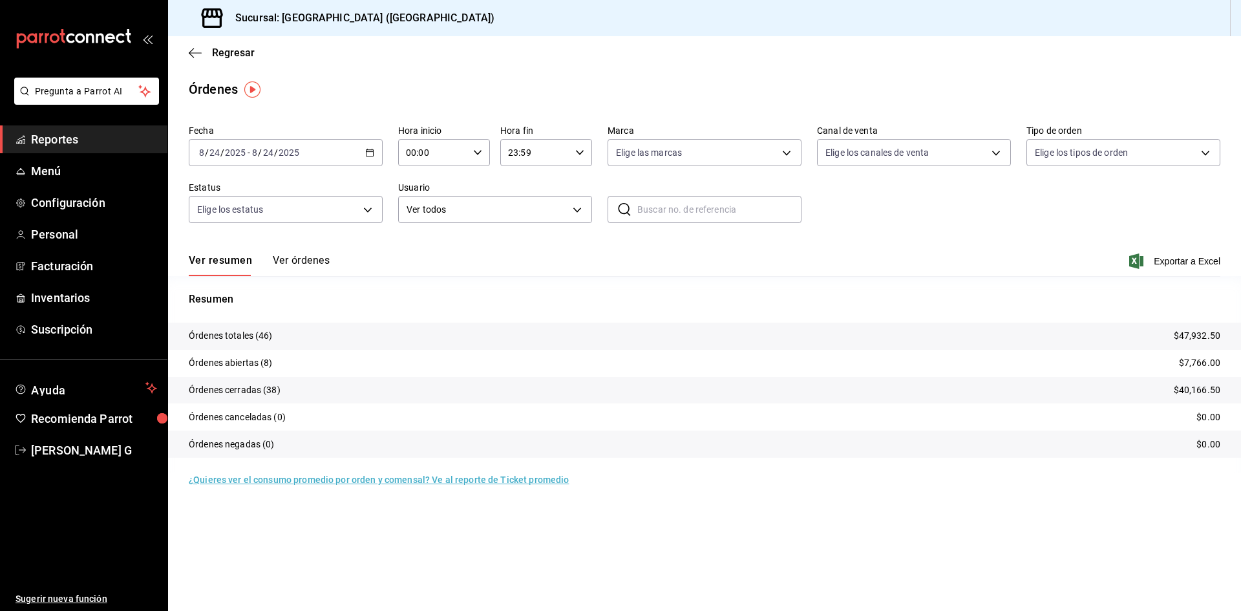
click at [316, 152] on div "[DATE] [DATE] - [DATE] [DATE]" at bounding box center [286, 152] width 194 height 27
click at [240, 211] on li "Ayer" at bounding box center [249, 220] width 121 height 29
click at [303, 261] on button "Ver órdenes" at bounding box center [301, 265] width 57 height 22
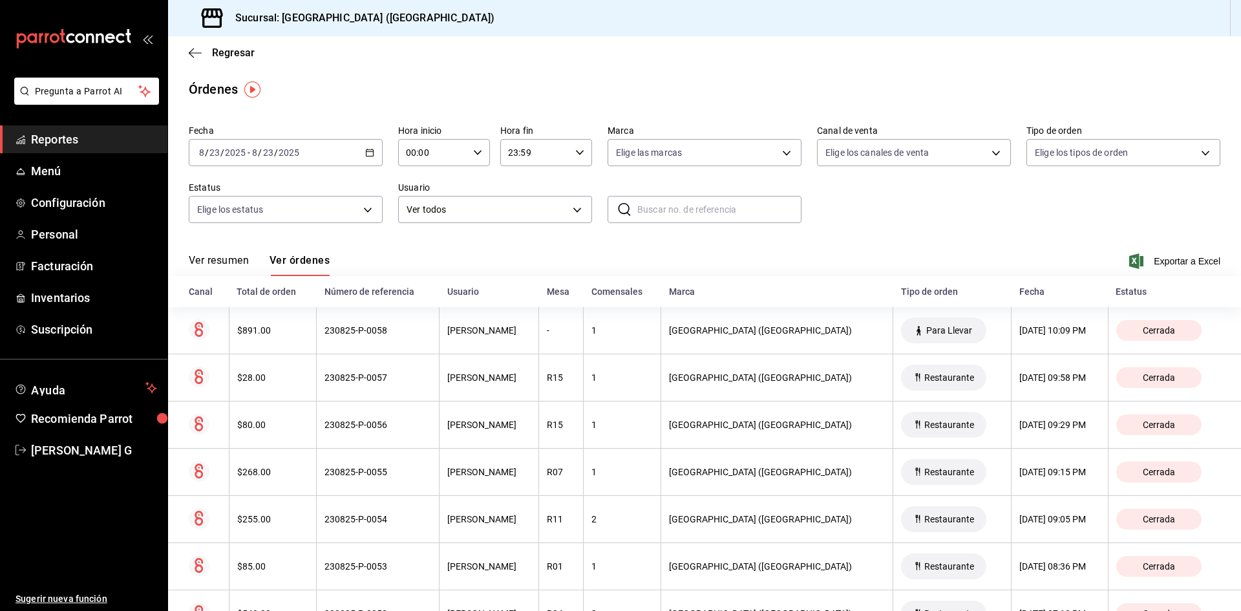
click at [240, 264] on button "Ver resumen" at bounding box center [219, 265] width 60 height 22
